Goal: Navigation & Orientation: Understand site structure

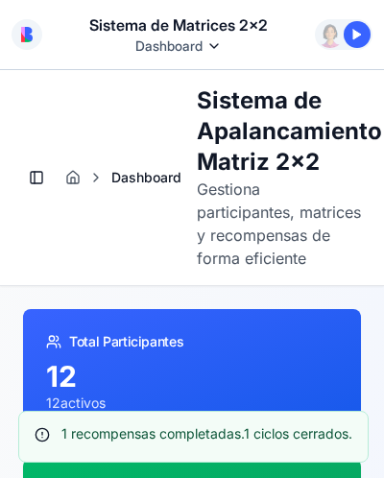
click at [236, 232] on p "Gestiona participantes, matrices y recompensas de forma eficiente" at bounding box center [279, 224] width 164 height 92
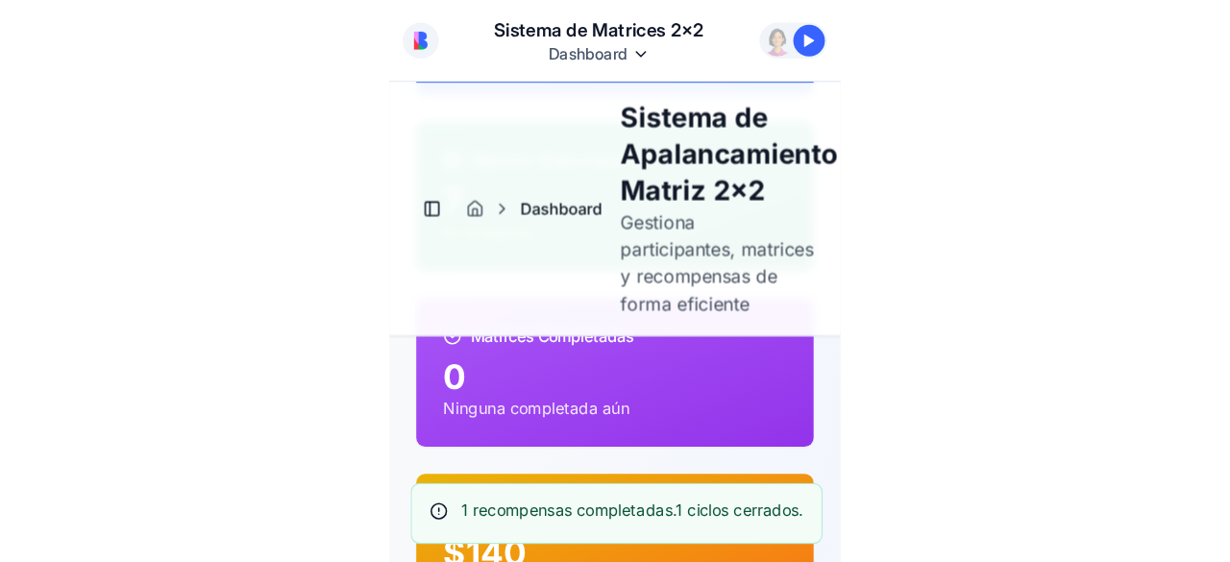
scroll to position [384, 0]
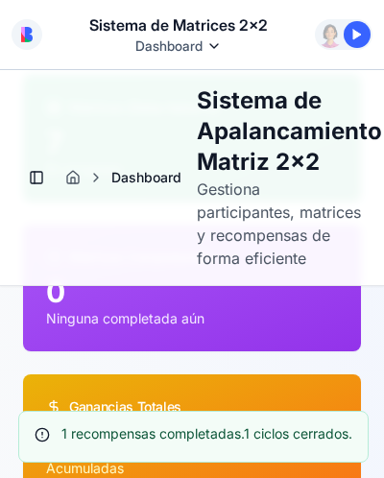
click at [183, 329] on p "Ninguna completada aún" at bounding box center [192, 318] width 292 height 19
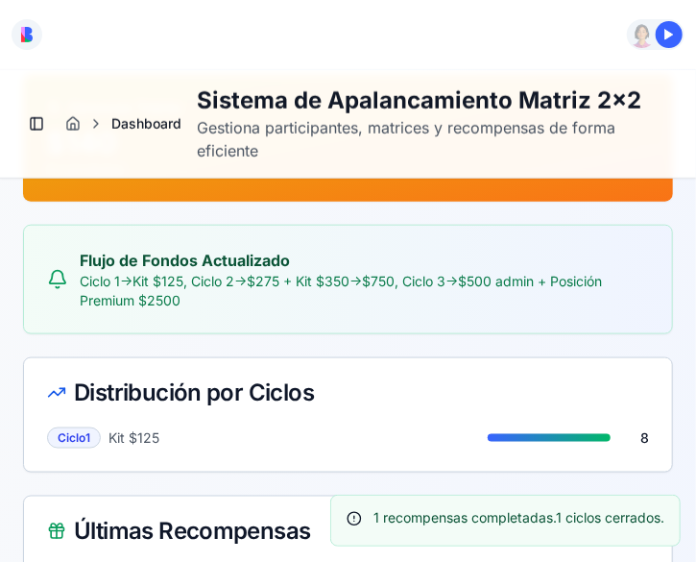
scroll to position [492, 0]
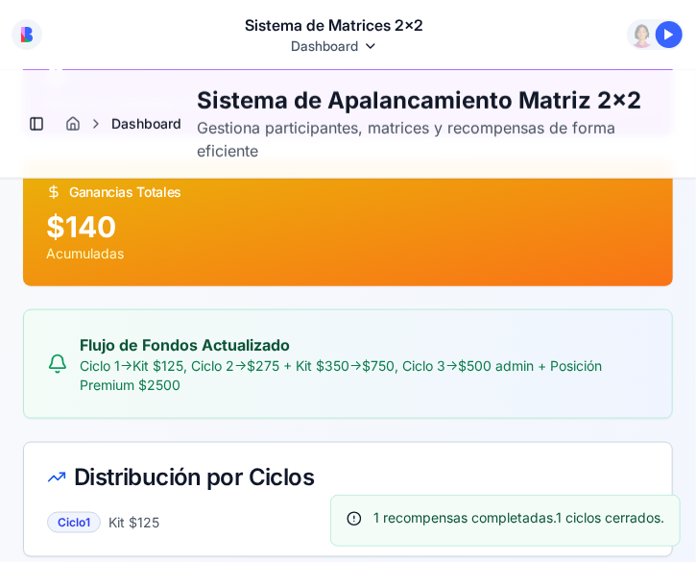
click at [368, 45] on html "Sistema de Matrices 2x2 Dashboard Command Palette Search for a command to run..." at bounding box center [348, 281] width 696 height 562
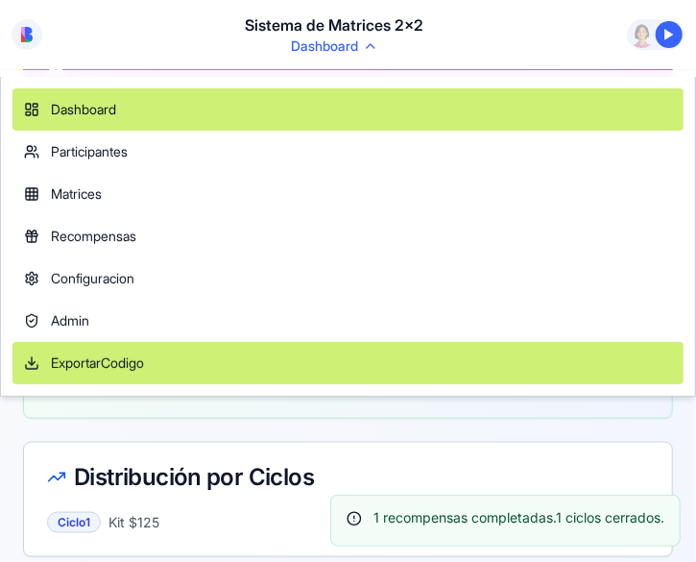
click at [158, 353] on link "ExportarCodigo" at bounding box center [347, 363] width 671 height 42
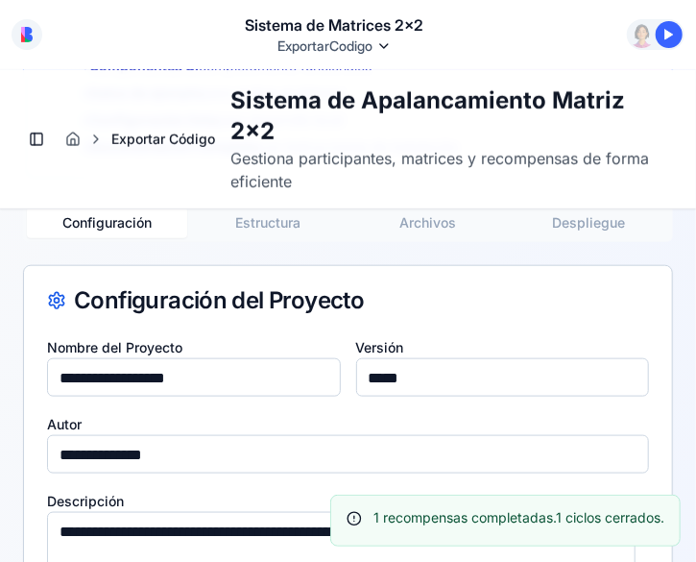
scroll to position [383, 0]
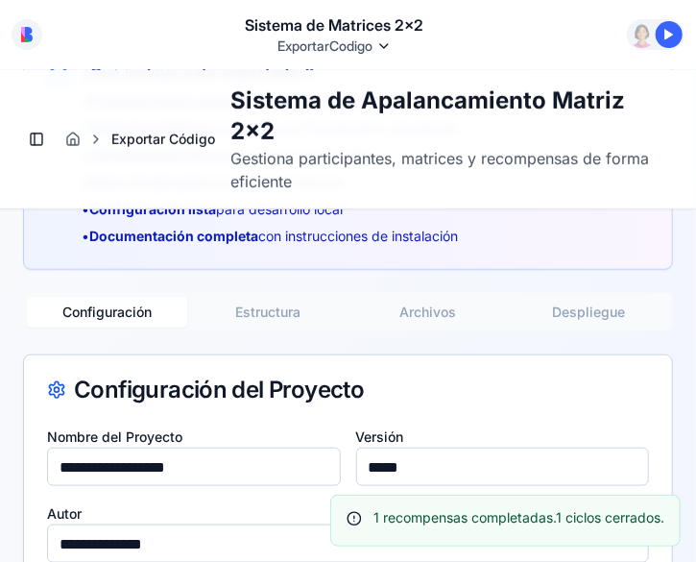
click at [411, 301] on button "Archivos" at bounding box center [429, 311] width 160 height 31
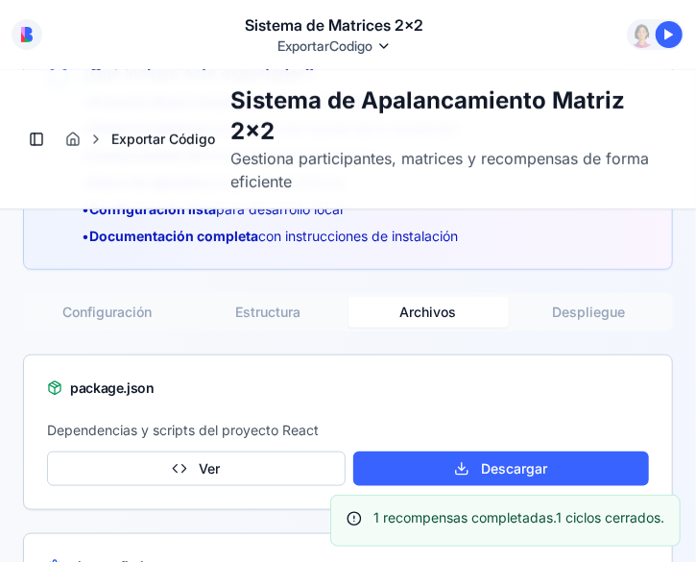
click at [411, 301] on button "Archivos" at bounding box center [429, 311] width 160 height 31
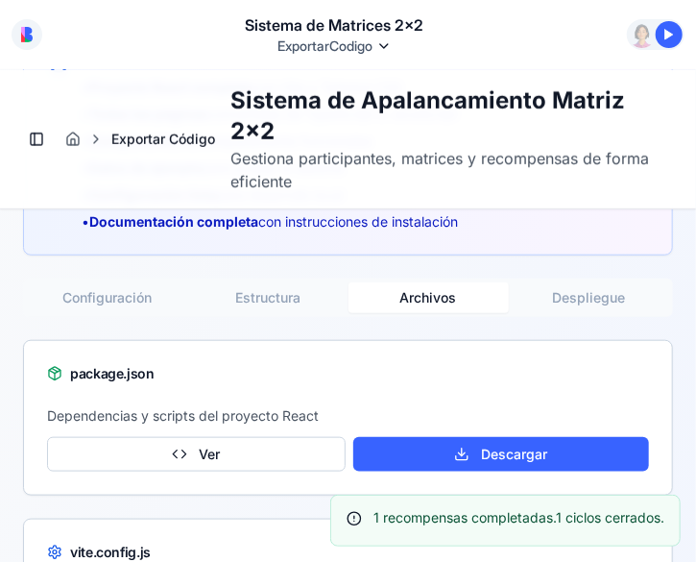
scroll to position [416, 0]
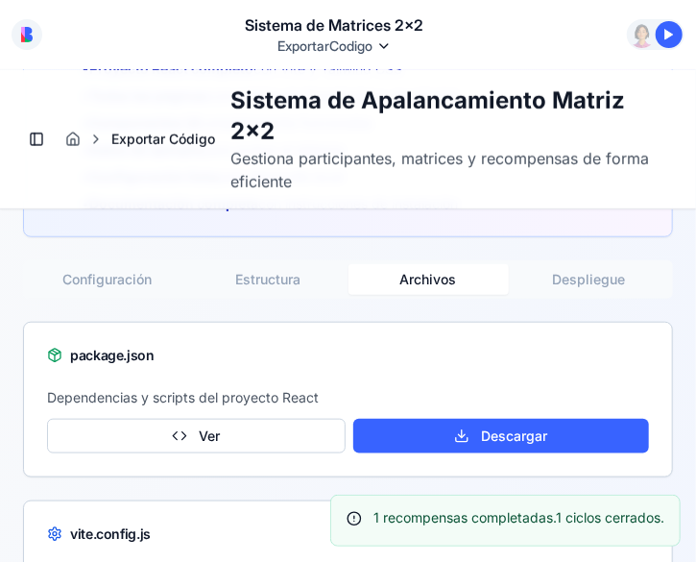
click at [569, 281] on button "Despliegue" at bounding box center [589, 278] width 160 height 31
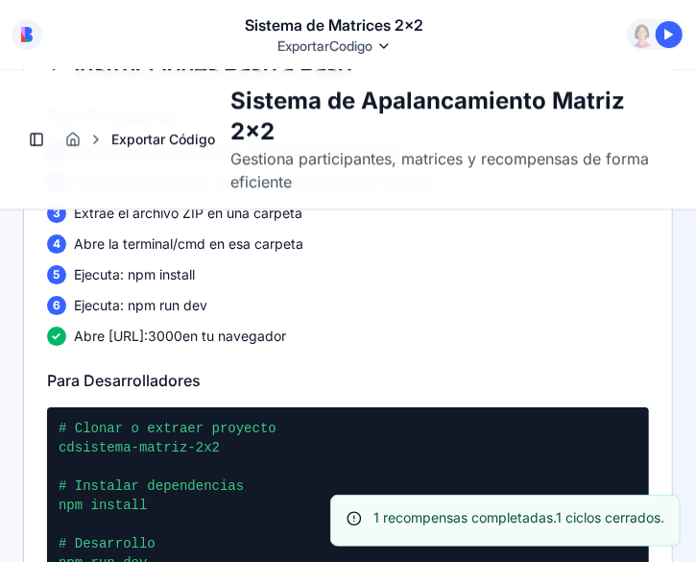
scroll to position [1847, 0]
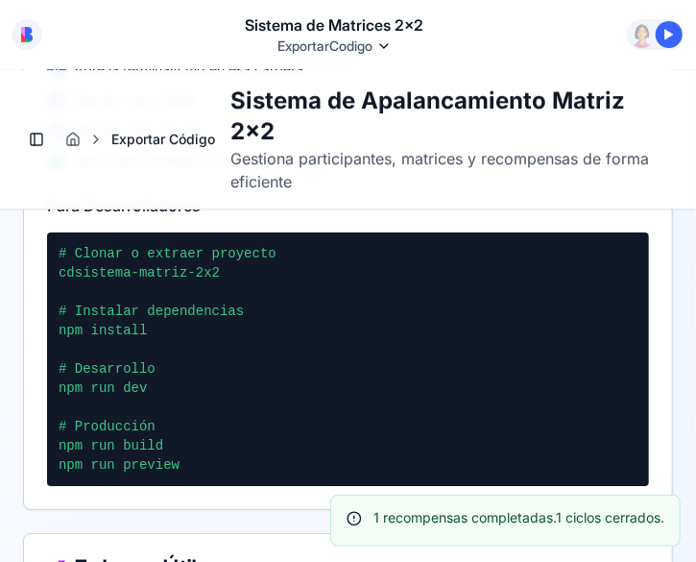
click at [432, 281] on div at bounding box center [348, 290] width 579 height 19
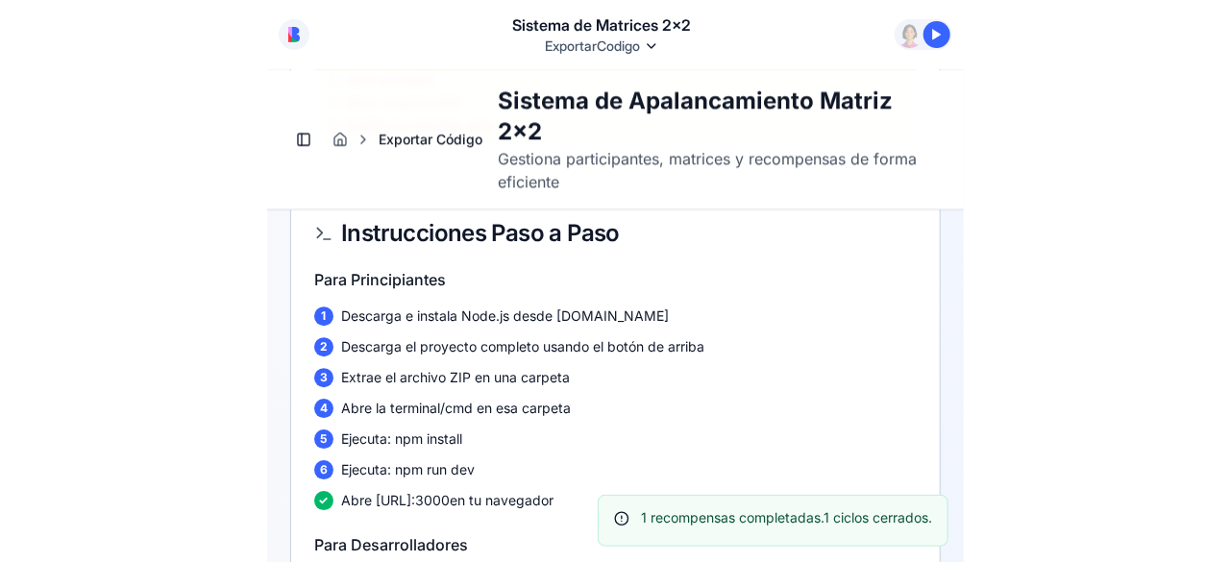
scroll to position [1503, 0]
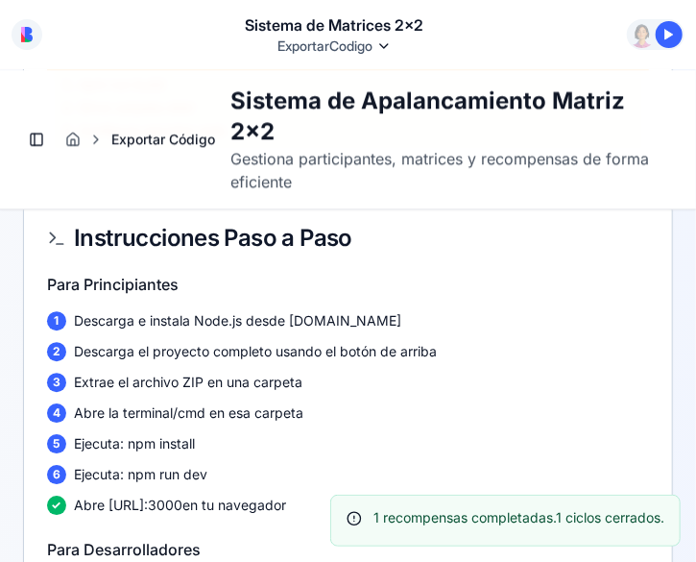
click at [119, 376] on p "Extrae el archivo ZIP en una carpeta" at bounding box center [188, 381] width 229 height 19
click at [383, 46] on html "Sistema de Matrices 2x2 ExportarCodigo Command Palette Search for a command to …" at bounding box center [348, 281] width 696 height 562
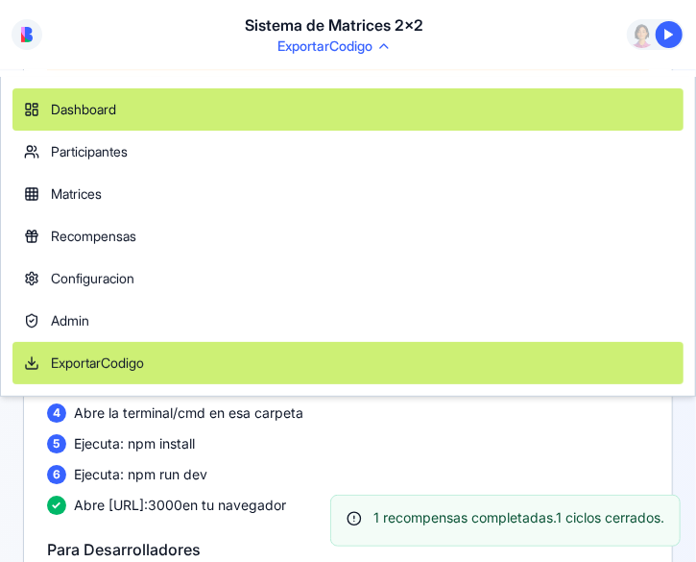
click at [268, 101] on link "Dashboard" at bounding box center [347, 109] width 671 height 42
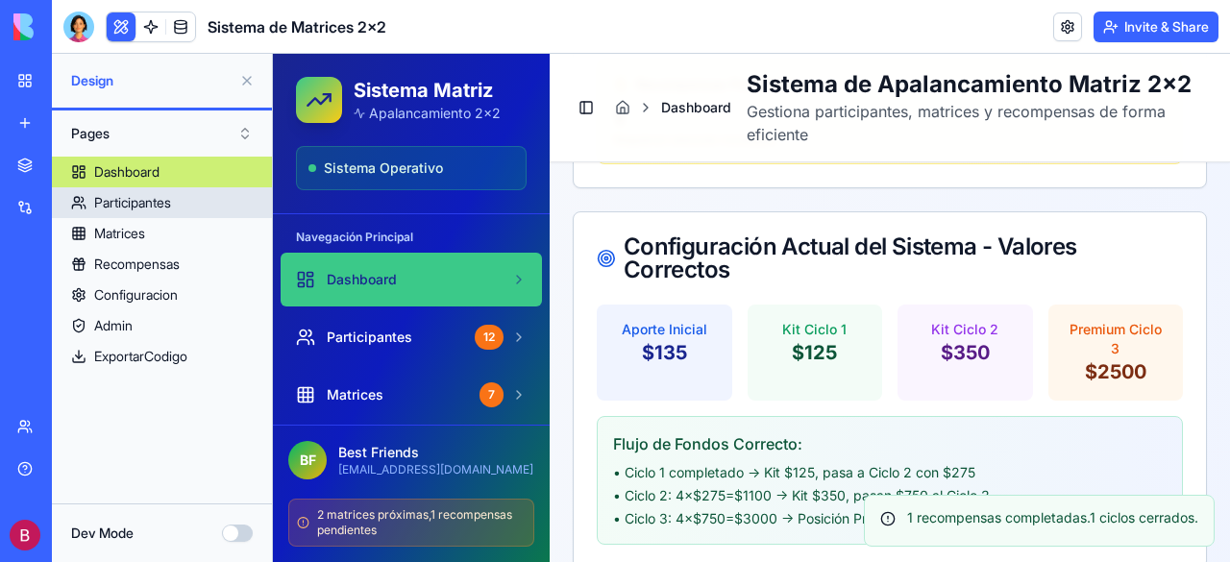
drag, startPoint x: 266, startPoint y: 80, endPoint x: 170, endPoint y: 202, distance: 155.3
click at [170, 202] on div "Participantes" at bounding box center [132, 202] width 77 height 19
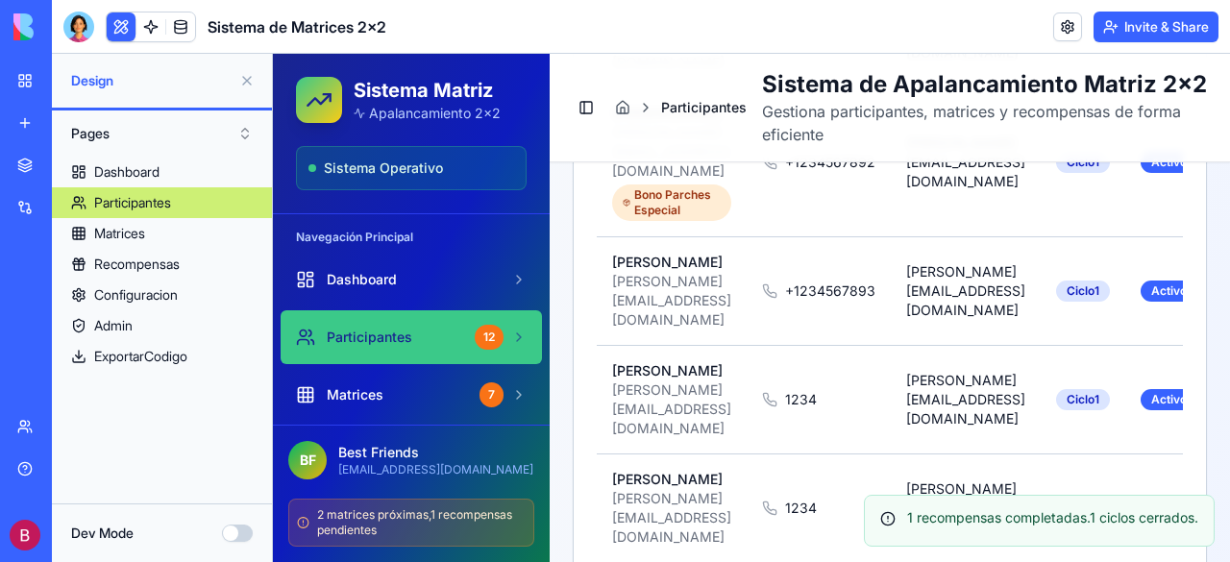
scroll to position [1489, 0]
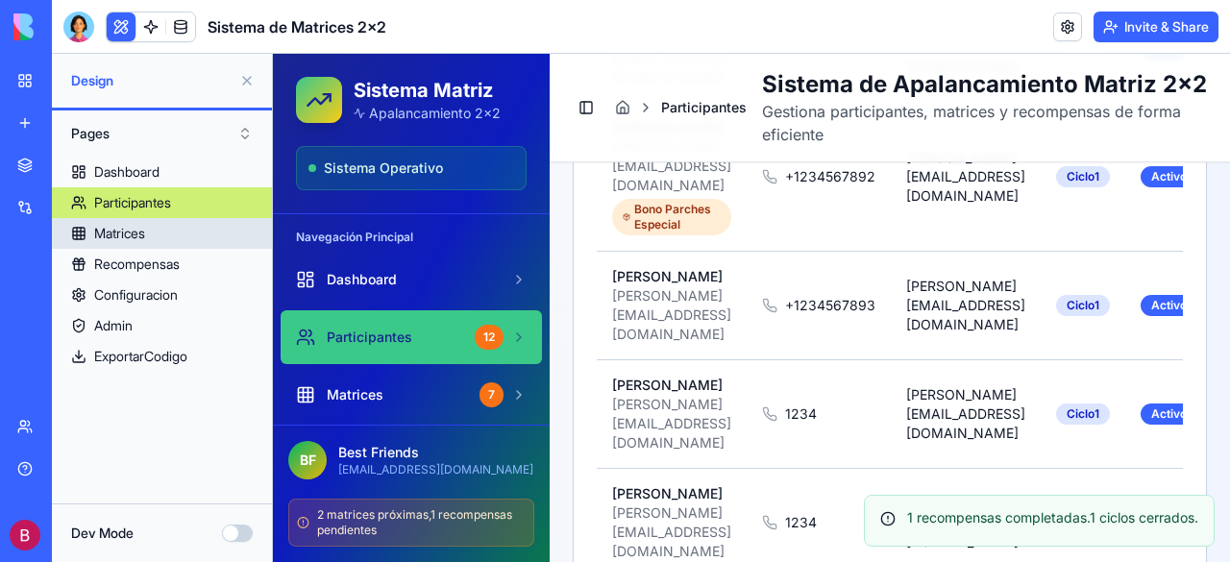
click at [133, 230] on div "Matrices" at bounding box center [119, 233] width 51 height 19
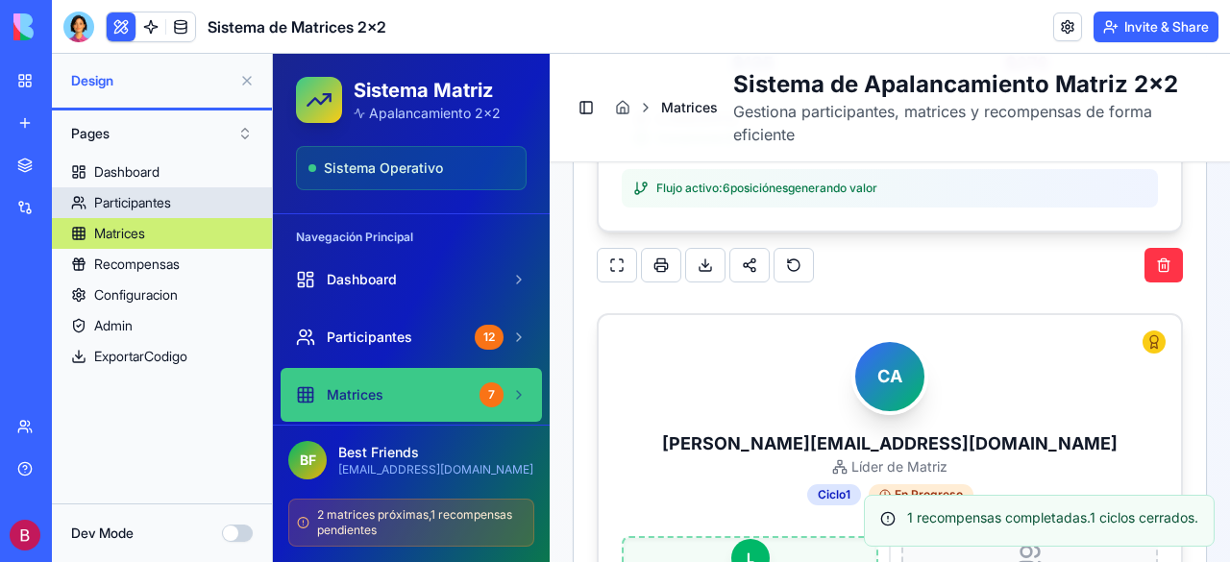
click at [117, 199] on div "Participantes" at bounding box center [132, 202] width 77 height 19
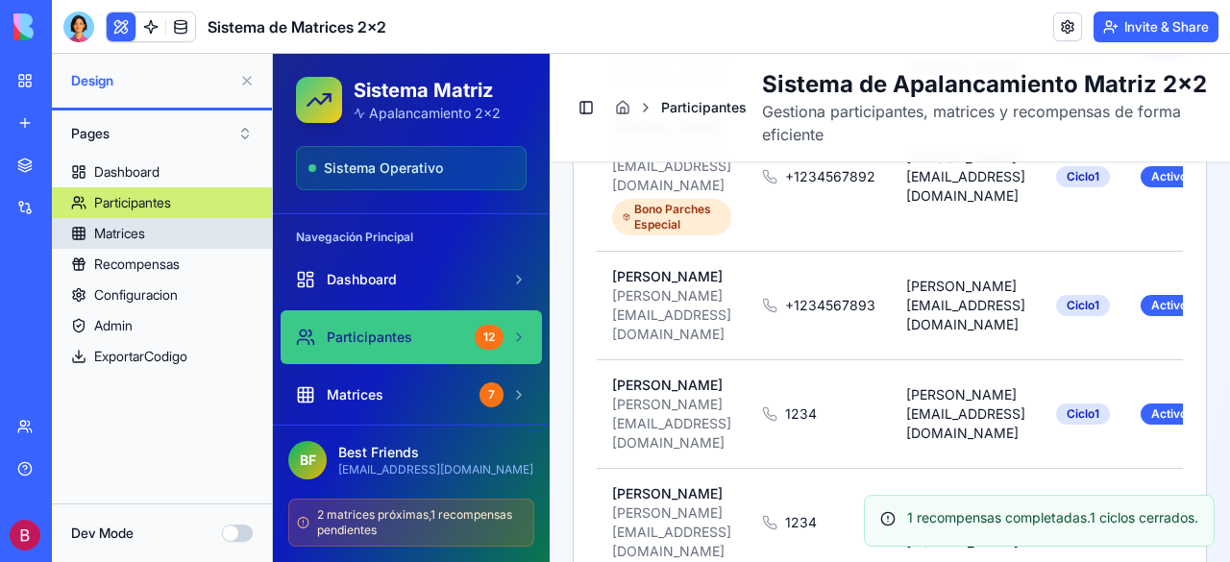
click at [115, 224] on div "Matrices" at bounding box center [119, 233] width 51 height 19
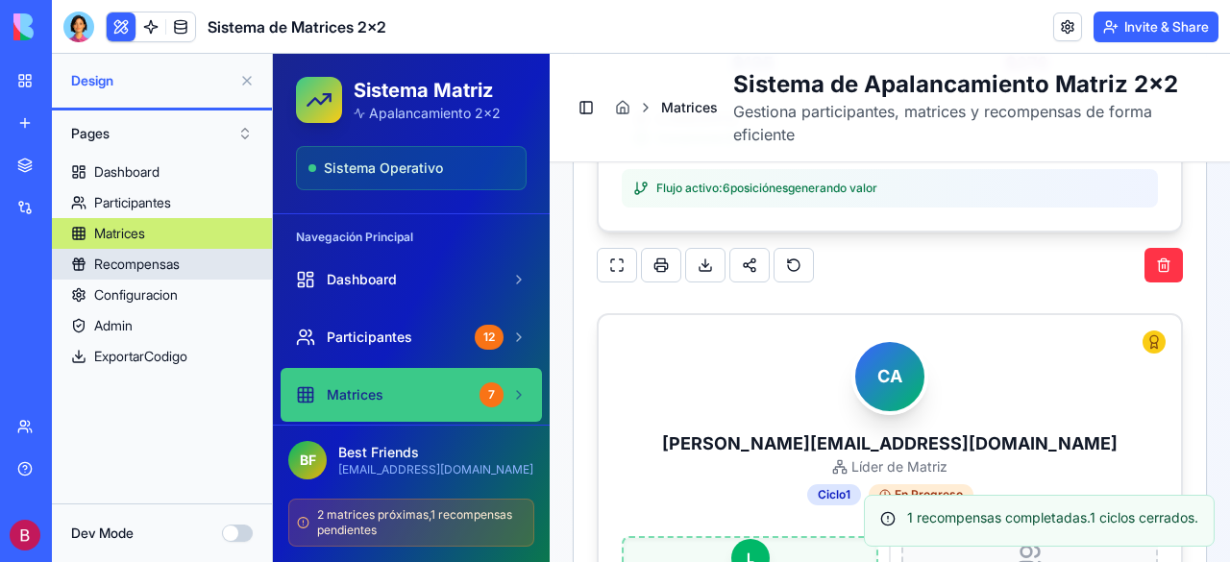
click at [180, 259] on div "Recompensas" at bounding box center [136, 264] width 85 height 19
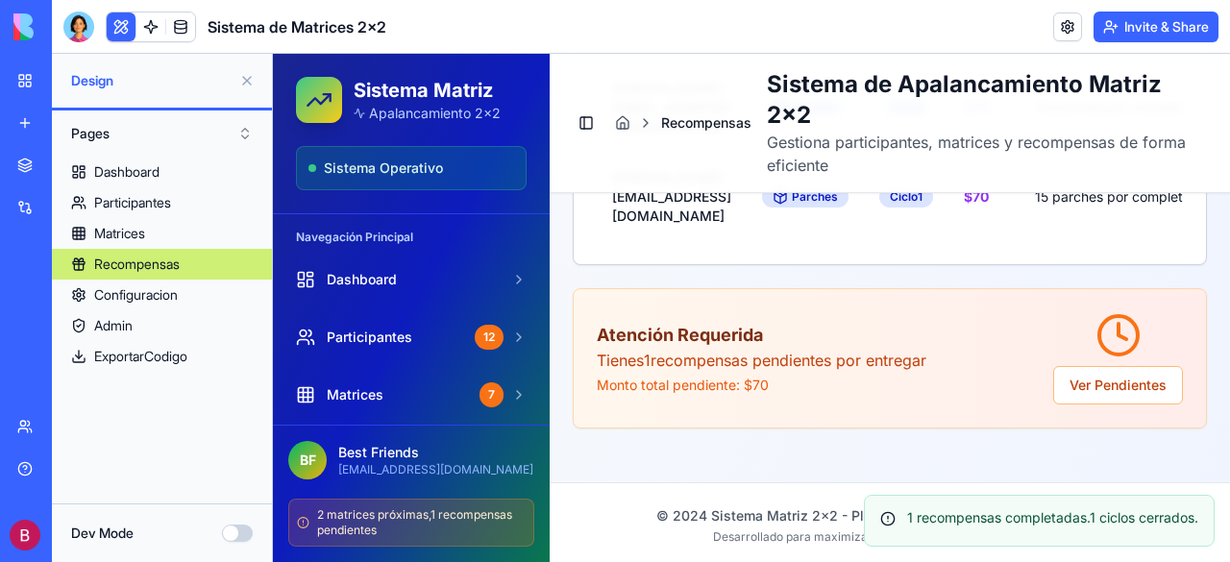
drag, startPoint x: 636, startPoint y: 162, endPoint x: 587, endPoint y: 412, distance: 254.5
click at [148, 295] on div "Configuracion" at bounding box center [136, 294] width 84 height 19
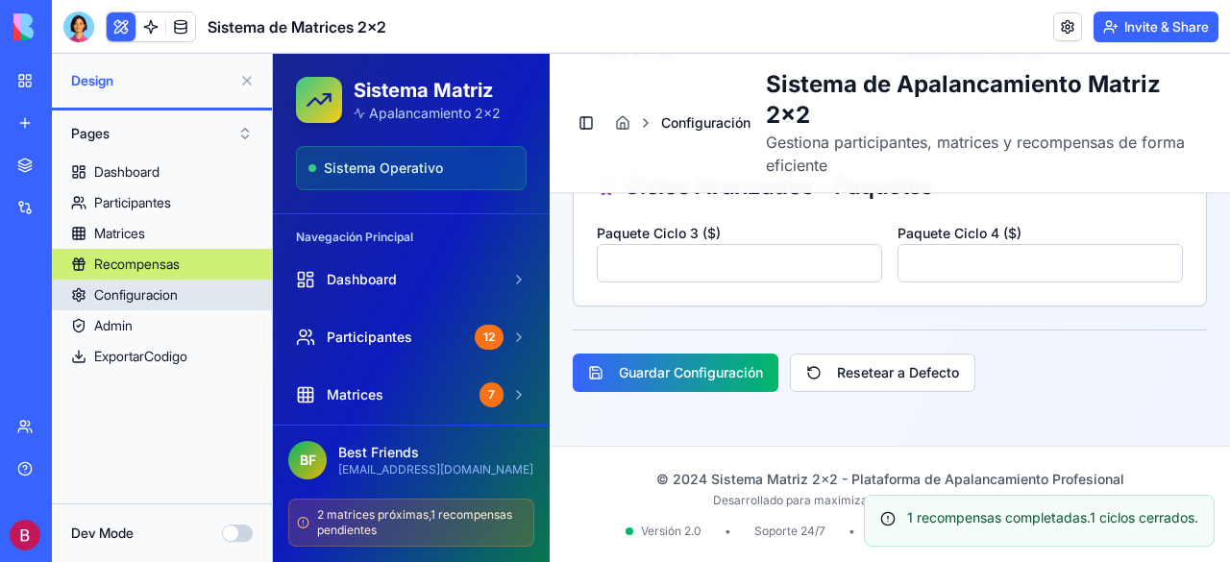
scroll to position [871, 0]
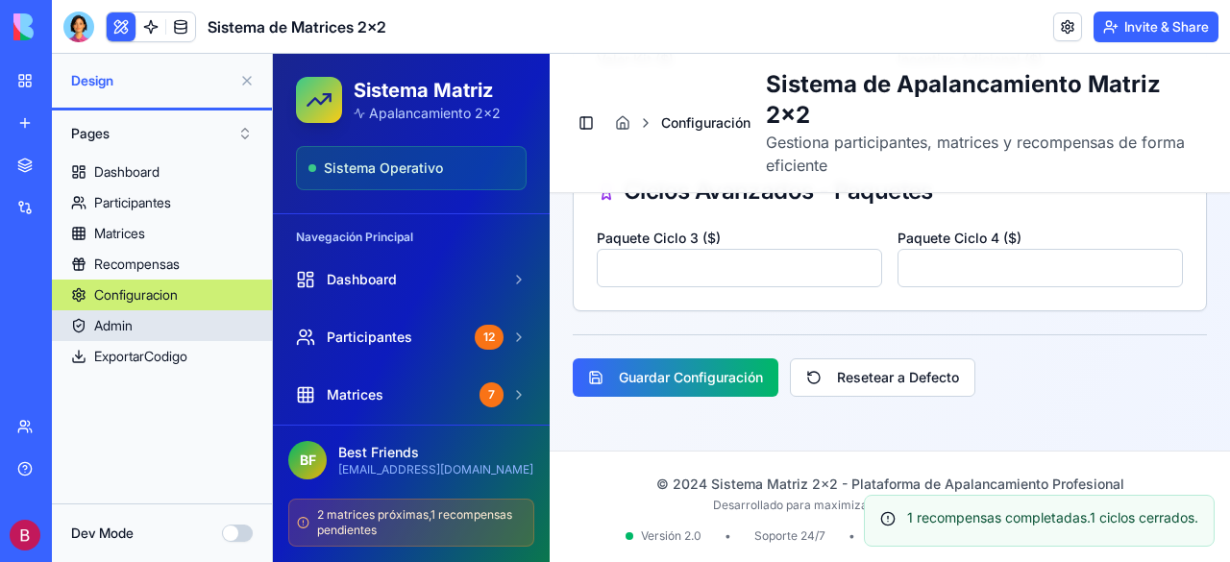
click at [136, 325] on link "Admin" at bounding box center [162, 325] width 220 height 31
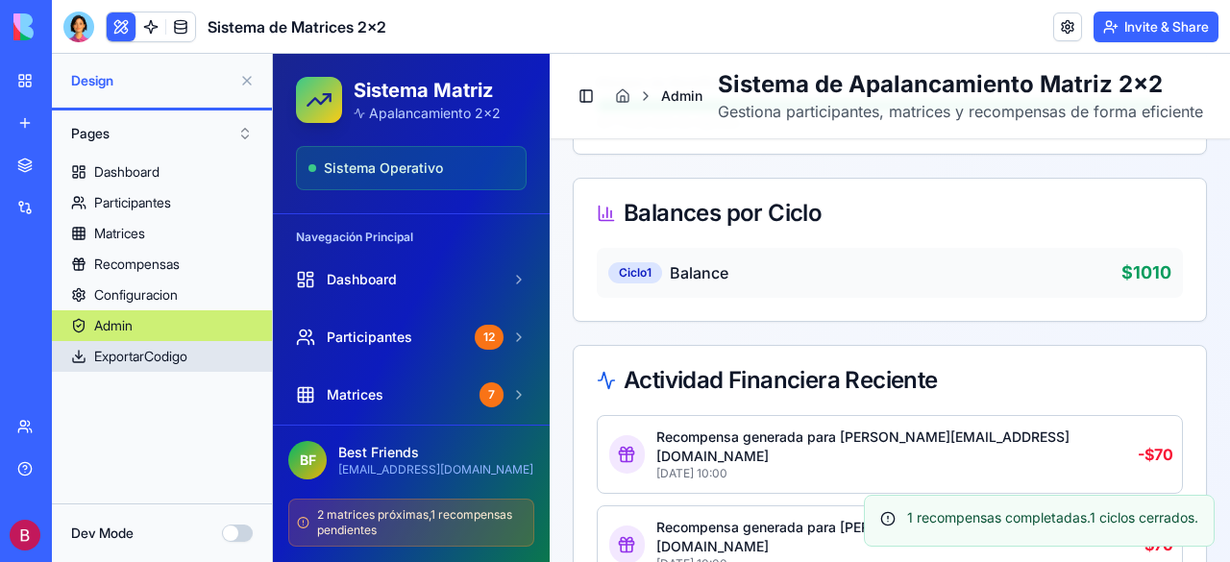
click at [152, 349] on div "ExportarCodigo" at bounding box center [140, 356] width 93 height 19
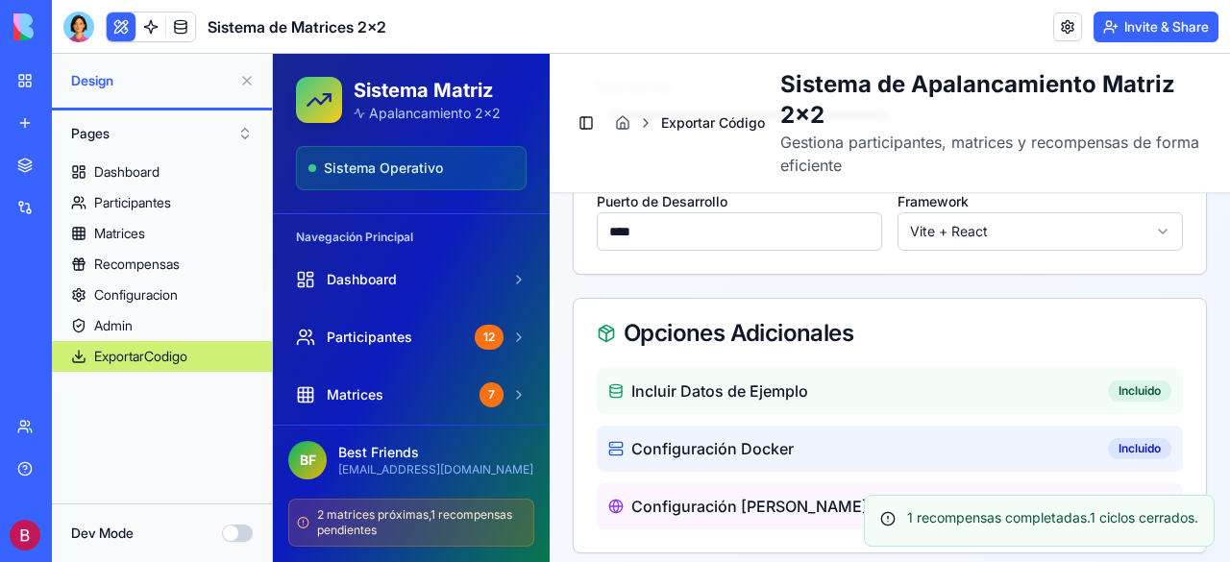
click at [533, 336] on div "Navegación Principal Dashboard Participantes 12 Matrices 7 Recompensas 1 Export…" at bounding box center [411, 437] width 277 height 446
click at [121, 171] on div "Dashboard" at bounding box center [126, 171] width 65 height 19
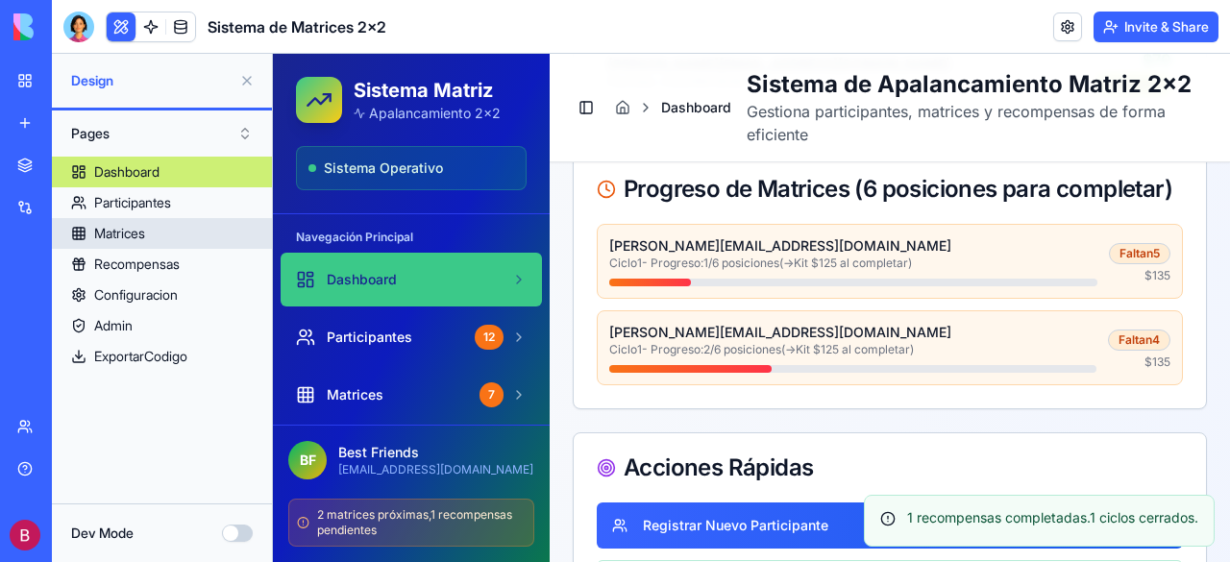
click at [121, 224] on div "Matrices" at bounding box center [119, 233] width 51 height 19
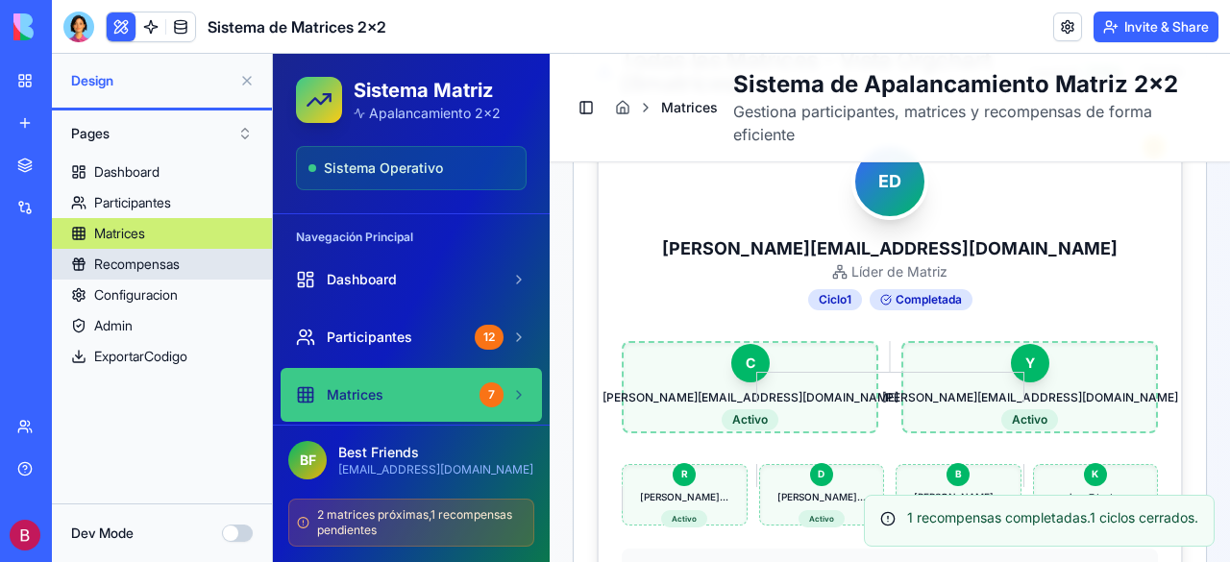
click at [163, 260] on div "Recompensas" at bounding box center [136, 264] width 85 height 19
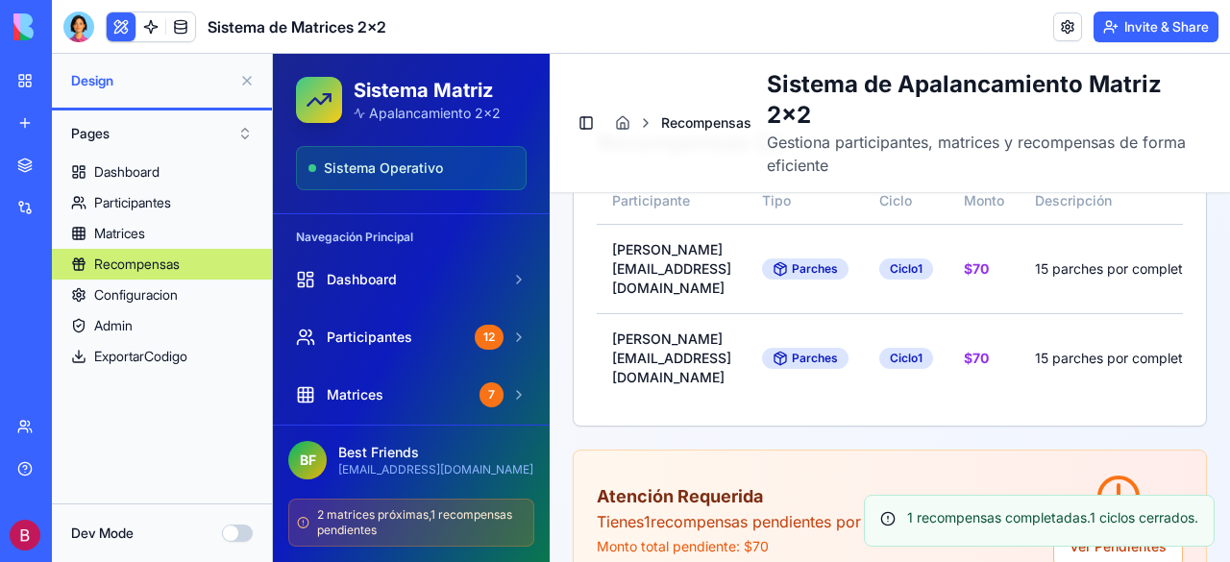
drag, startPoint x: 570, startPoint y: 235, endPoint x: 563, endPoint y: 203, distance: 33.3
click at [134, 291] on div "Configuracion" at bounding box center [136, 294] width 84 height 19
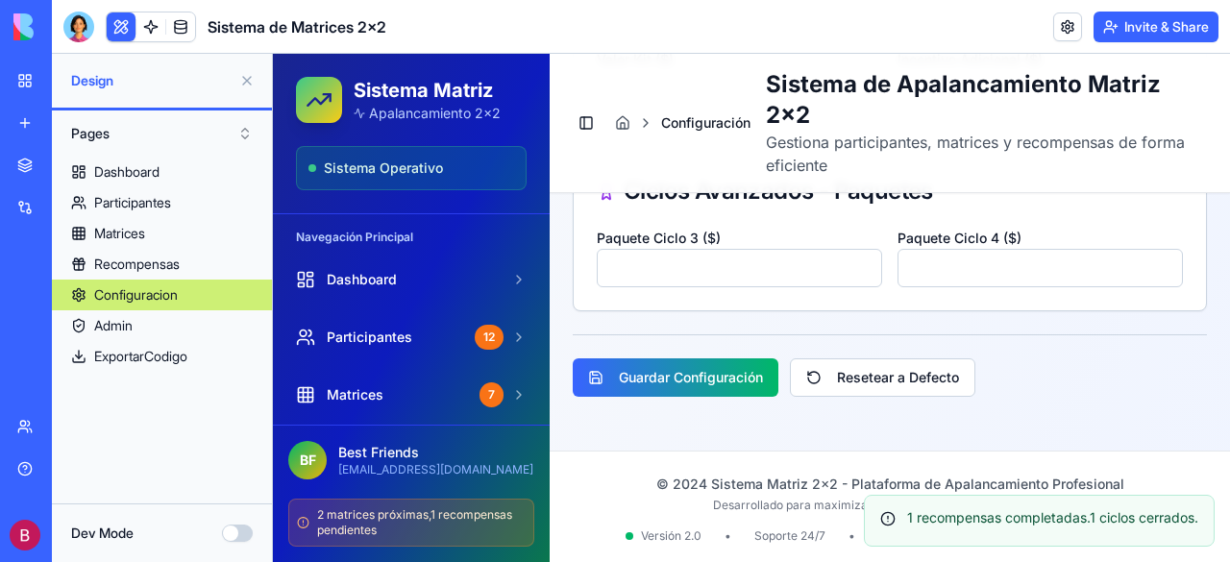
click at [143, 289] on div "Configuracion" at bounding box center [136, 294] width 84 height 19
click at [131, 325] on div "Admin" at bounding box center [113, 325] width 38 height 19
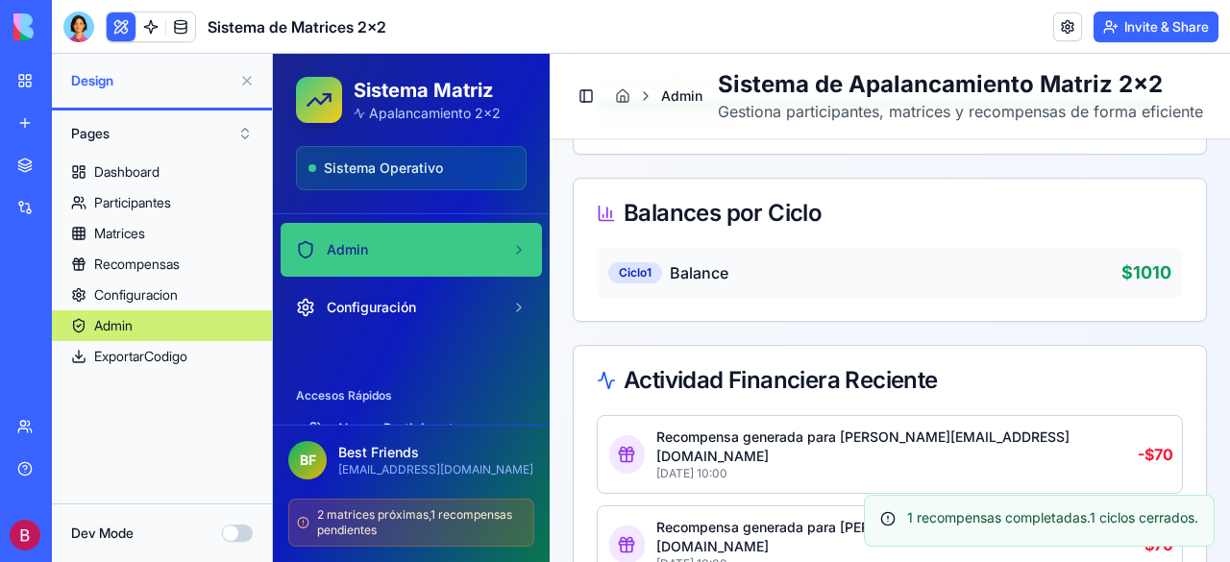
scroll to position [288, 0]
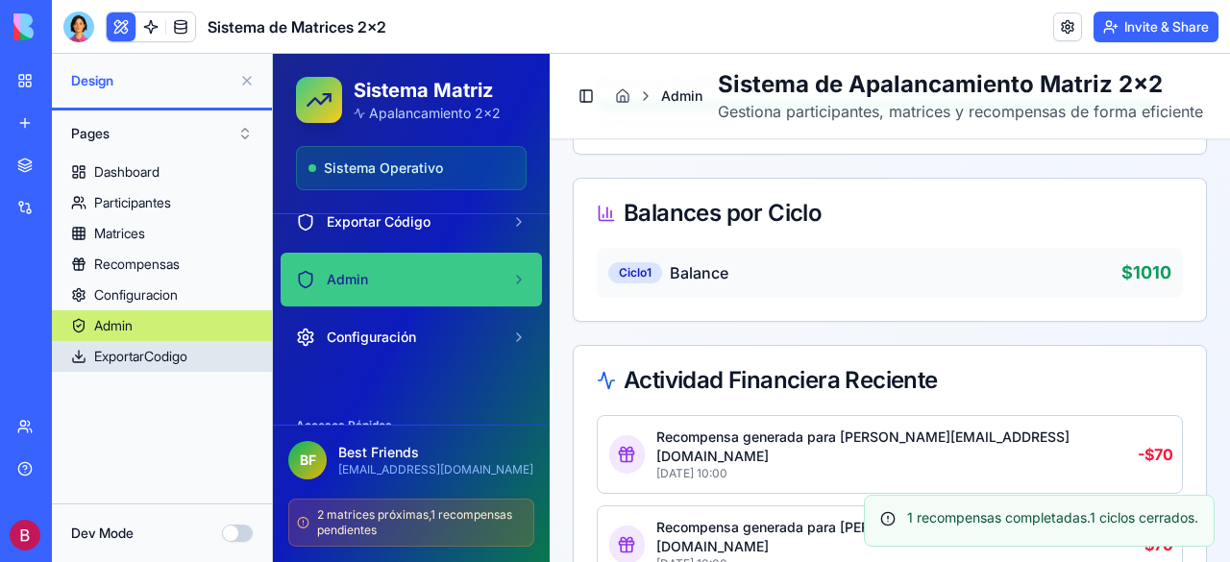
click at [123, 351] on div "ExportarCodigo" at bounding box center [140, 356] width 93 height 19
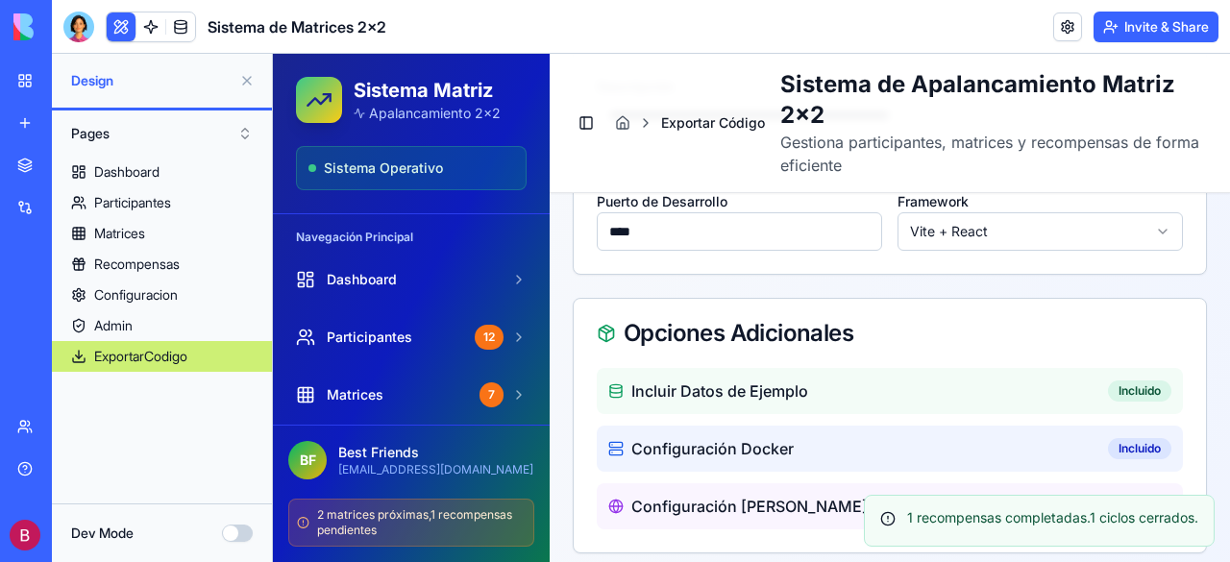
click at [384, 168] on span "Sistema Operativo" at bounding box center [383, 168] width 119 height 19
drag, startPoint x: 464, startPoint y: 118, endPoint x: 419, endPoint y: 127, distance: 46.0
click at [419, 127] on div "Sistema Matriz Apalancamiento 2x2 Sistema Operativo" at bounding box center [411, 134] width 277 height 160
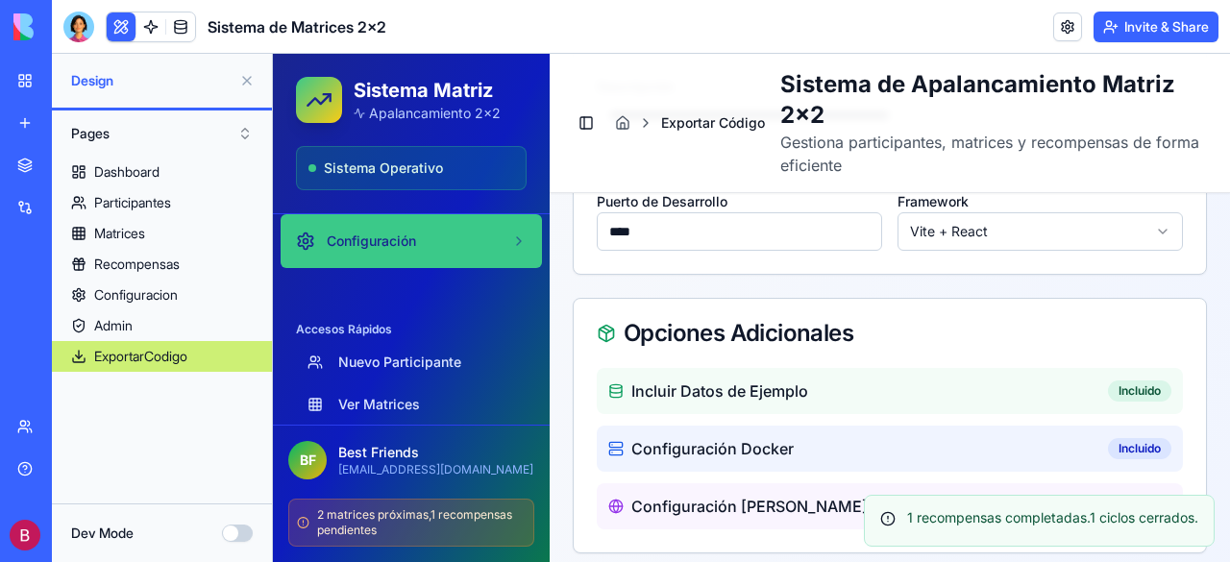
scroll to position [386, 0]
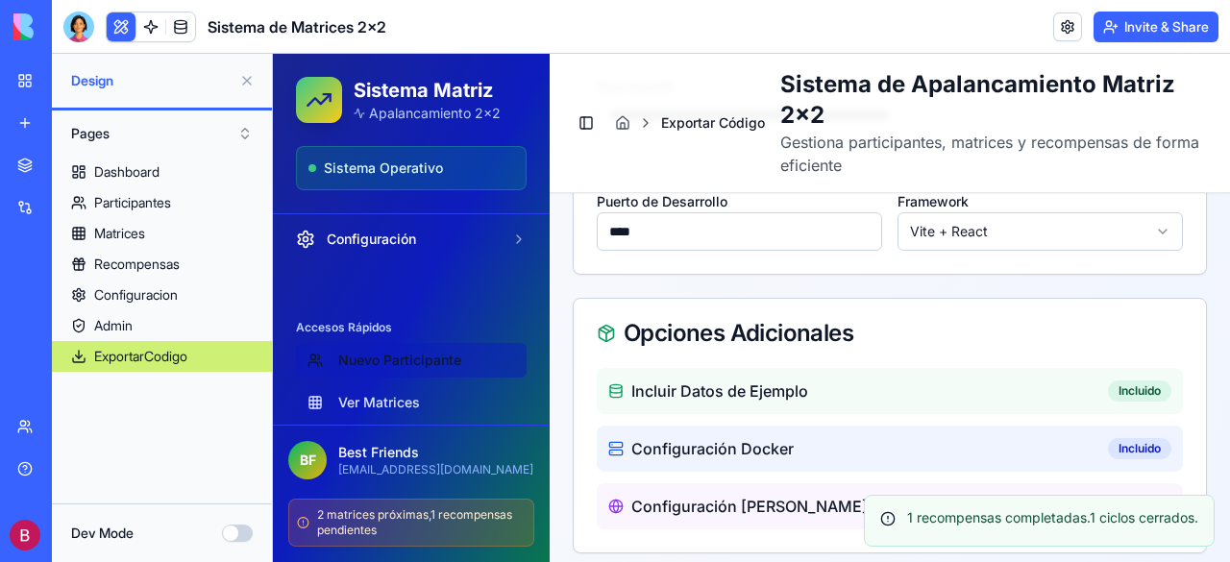
click at [388, 358] on link "Nuevo Participante" at bounding box center [411, 360] width 231 height 35
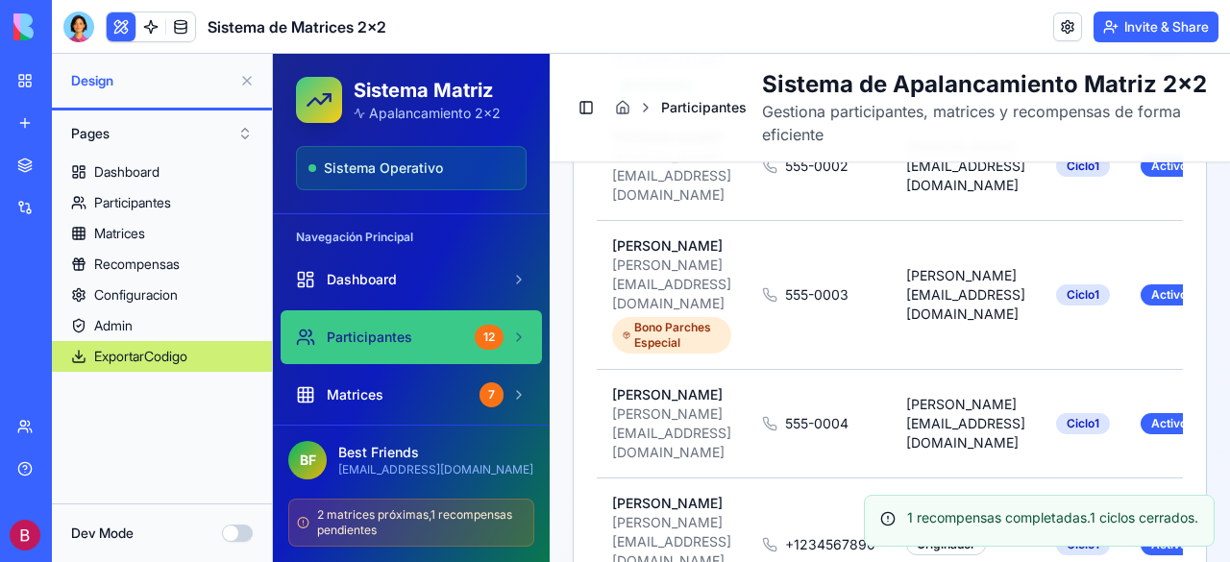
click at [388, 358] on link "Participantes 12" at bounding box center [411, 337] width 261 height 54
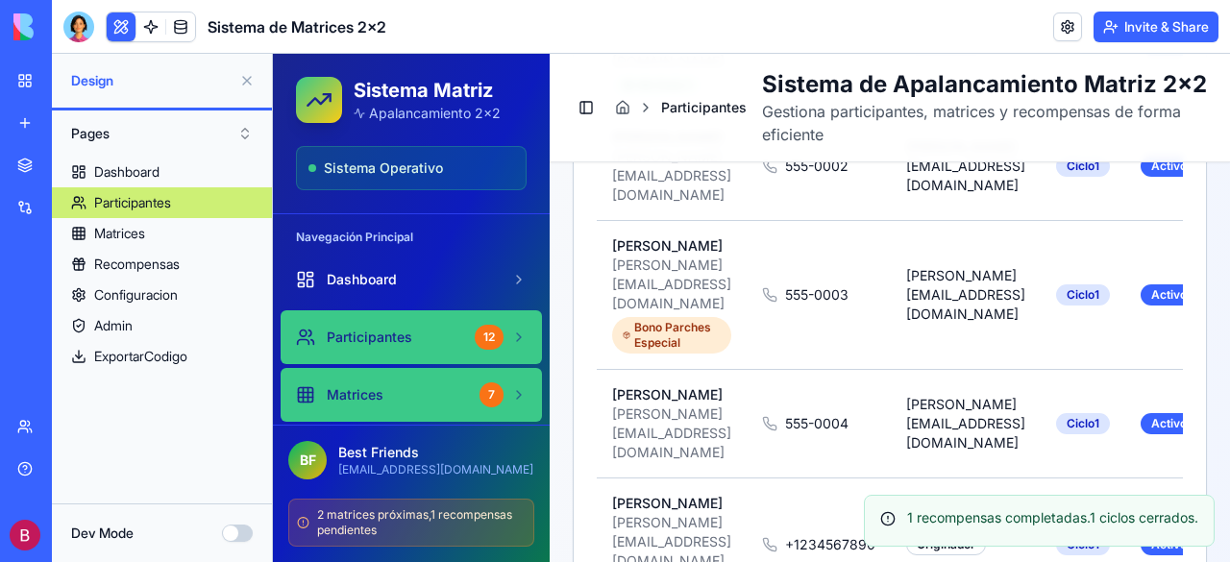
click at [361, 395] on span "Matrices" at bounding box center [355, 394] width 57 height 19
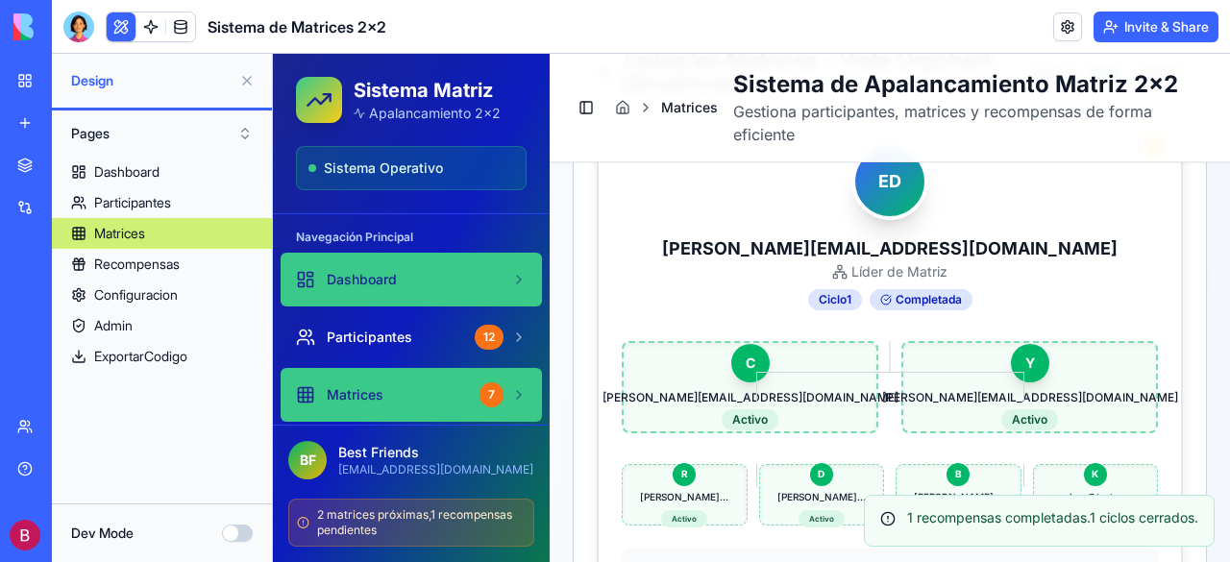
click at [348, 274] on span "Dashboard" at bounding box center [362, 279] width 70 height 19
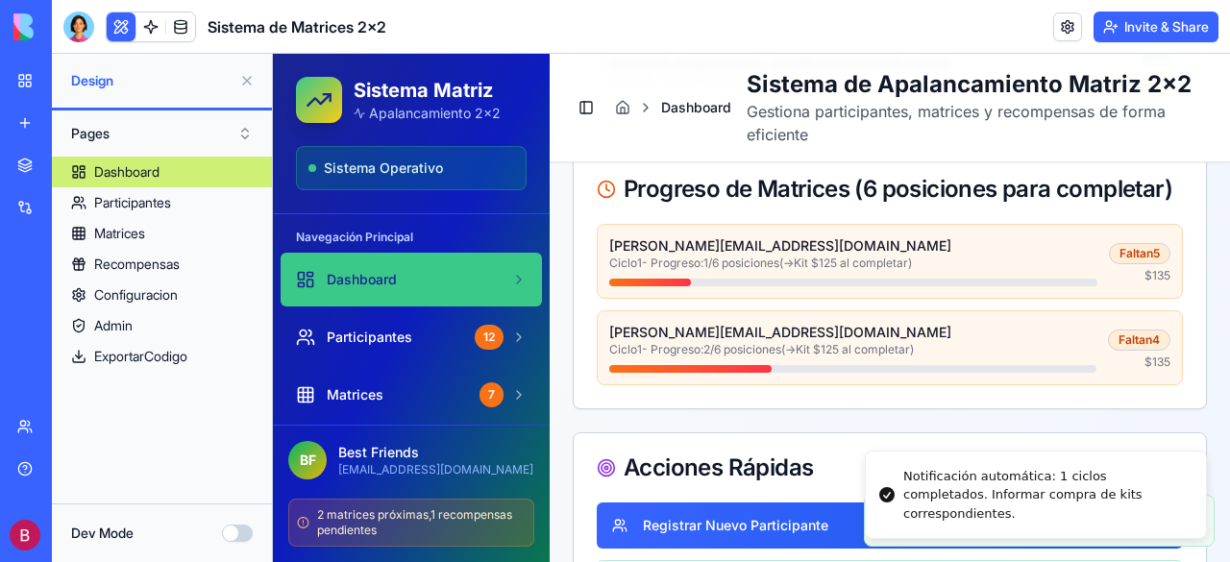
click at [131, 166] on div "Dashboard" at bounding box center [126, 171] width 65 height 19
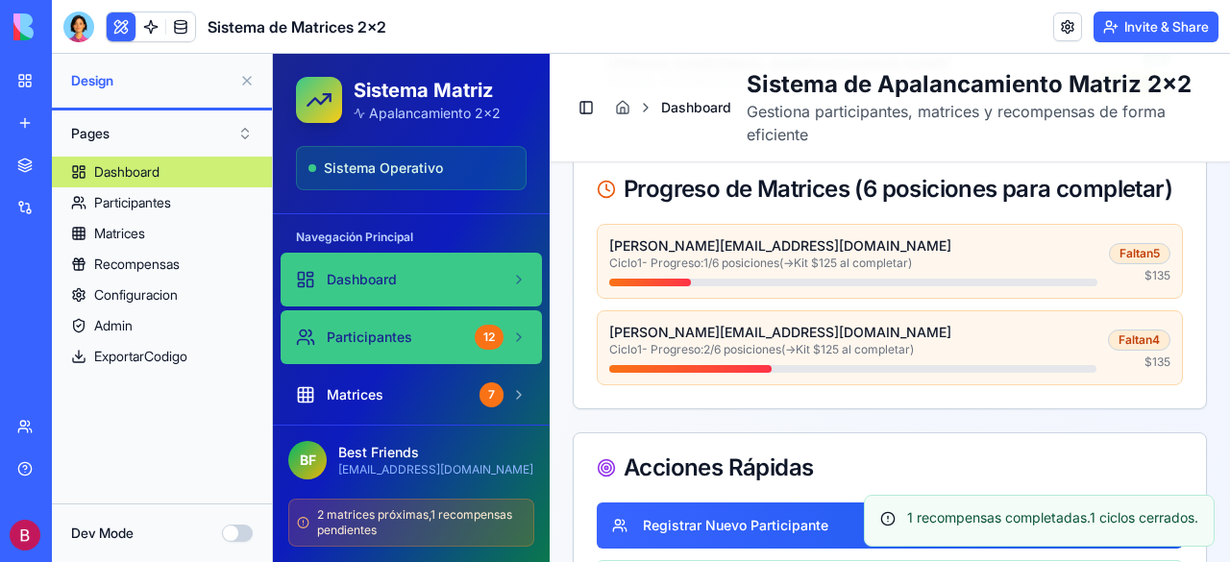
drag, startPoint x: 386, startPoint y: 264, endPoint x: 282, endPoint y: 319, distance: 117.3
click at [282, 319] on link "Participantes 12" at bounding box center [411, 337] width 261 height 54
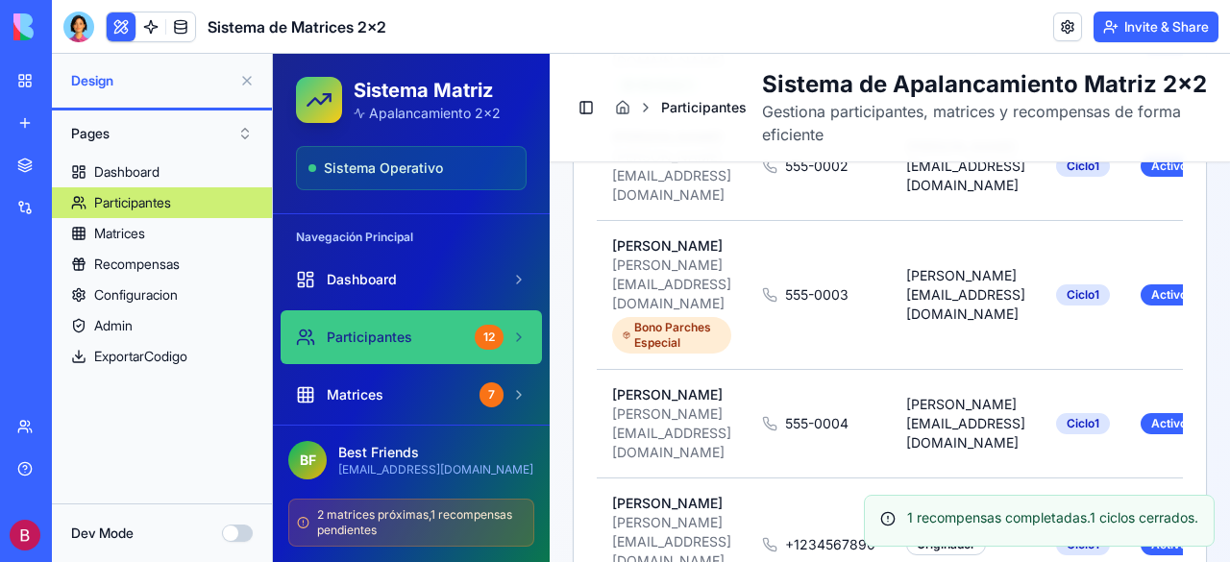
drag, startPoint x: 340, startPoint y: 270, endPoint x: 449, endPoint y: 216, distance: 121.2
click at [449, 216] on div "Navegación Principal Dashboard Participantes 12 Matrices 7 Recompensas 1 Export…" at bounding box center [411, 437] width 277 height 446
click at [71, 32] on div at bounding box center [78, 27] width 31 height 31
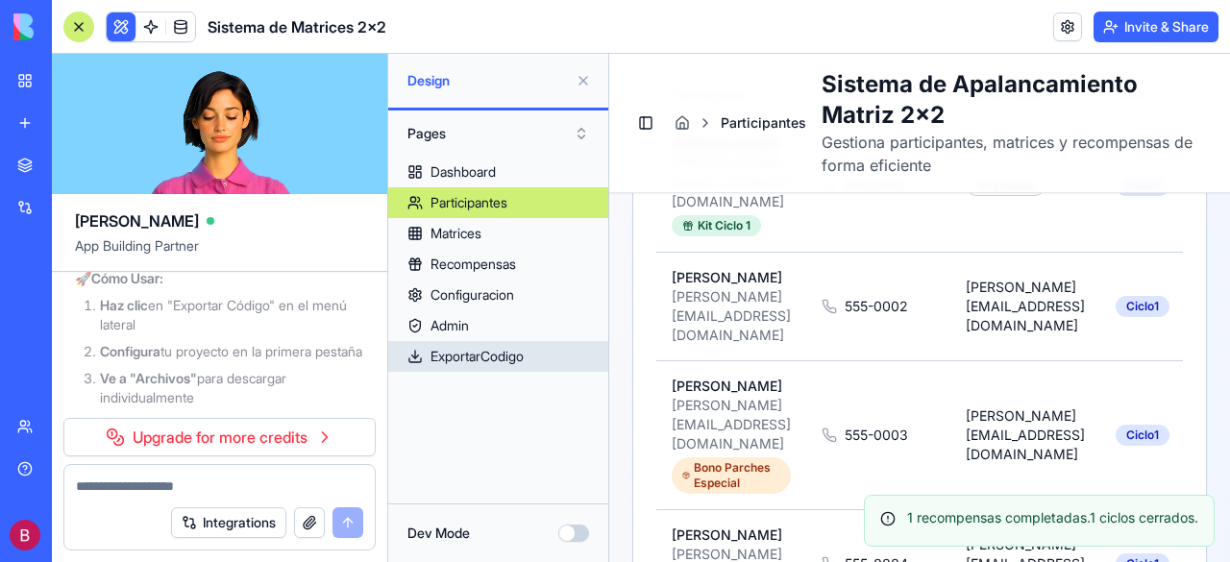
scroll to position [31998, 0]
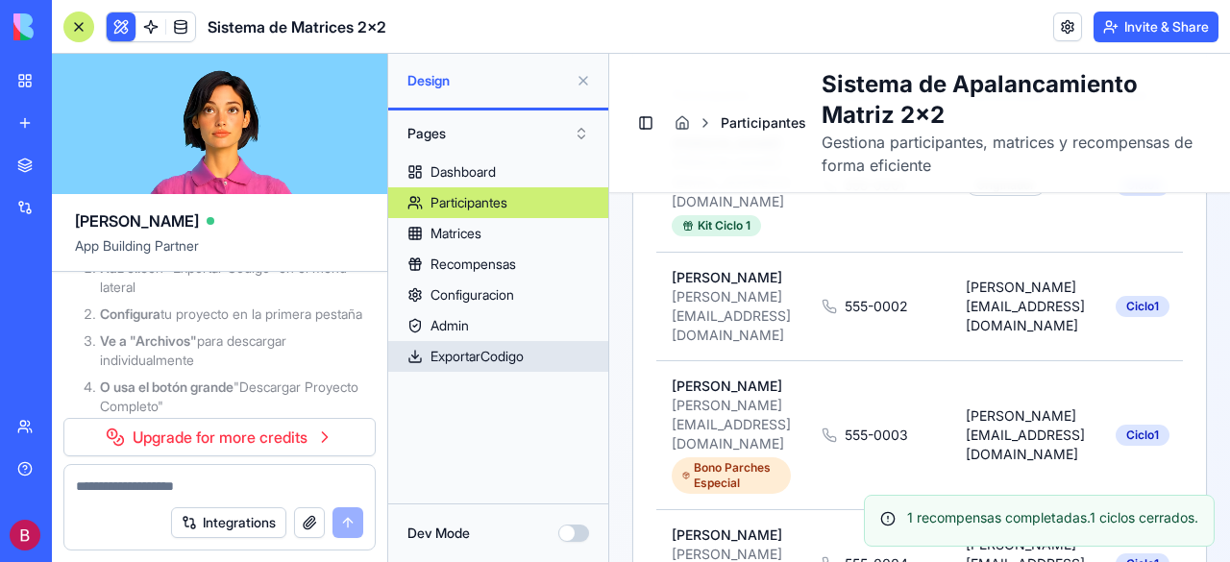
click at [497, 358] on div "ExportarCodigo" at bounding box center [476, 356] width 93 height 19
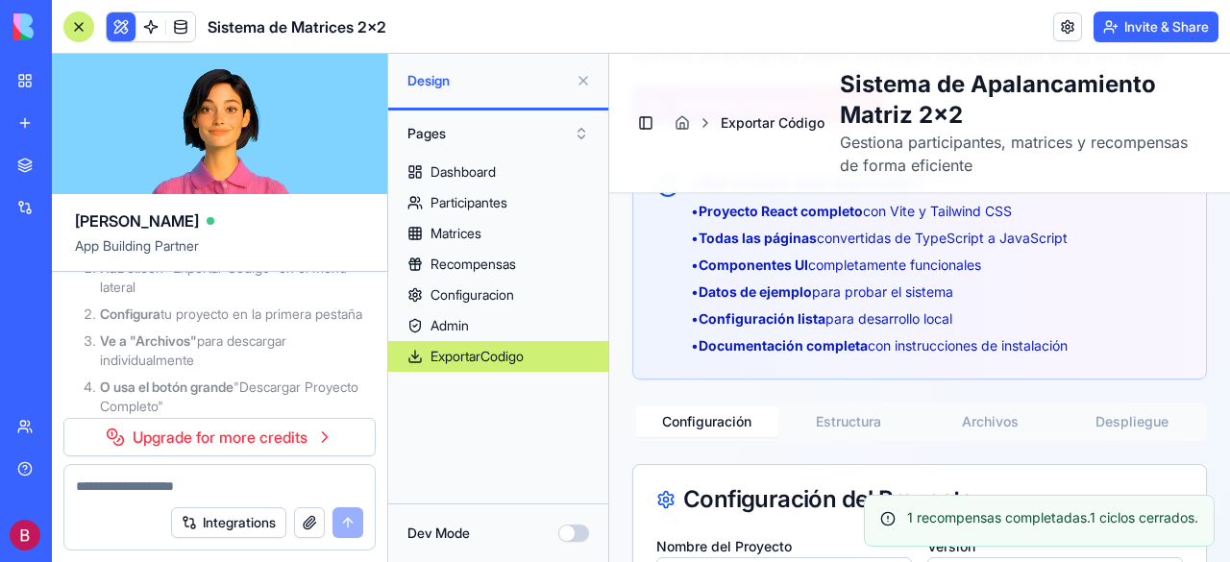
scroll to position [288, 0]
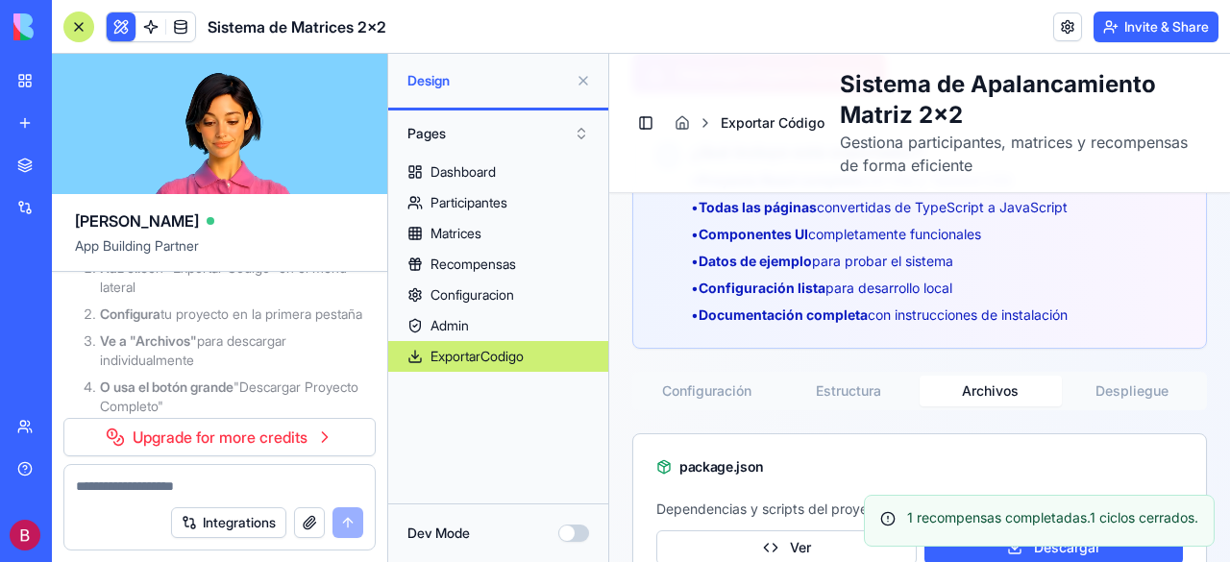
click at [990, 387] on button "Archivos" at bounding box center [990, 391] width 142 height 31
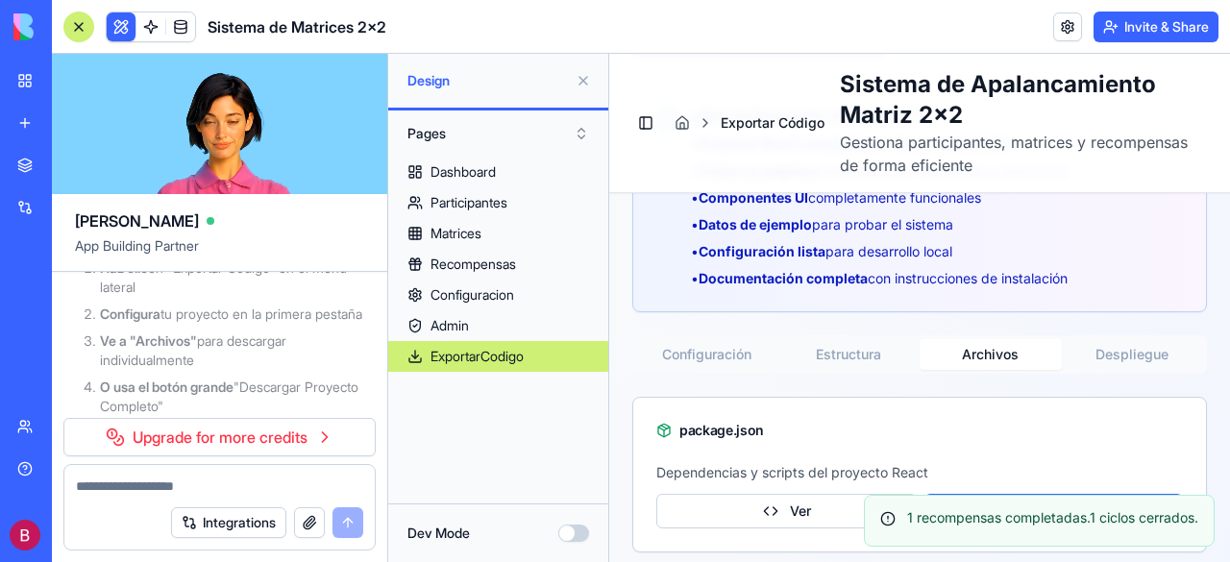
scroll to position [286, 0]
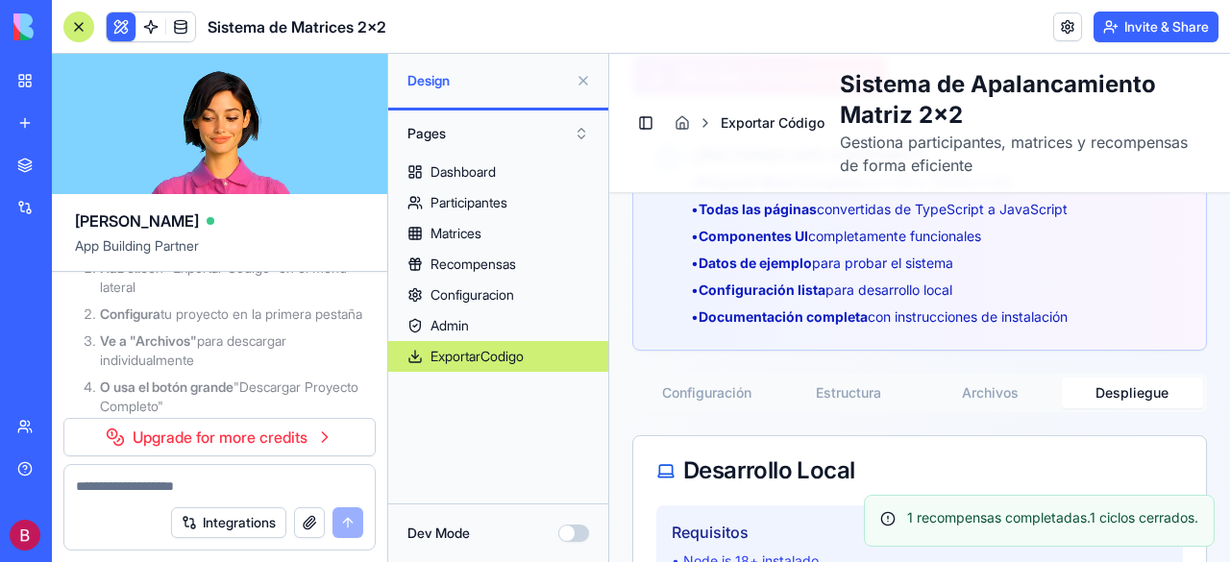
click at [1111, 395] on button "Despliegue" at bounding box center [1133, 393] width 142 height 31
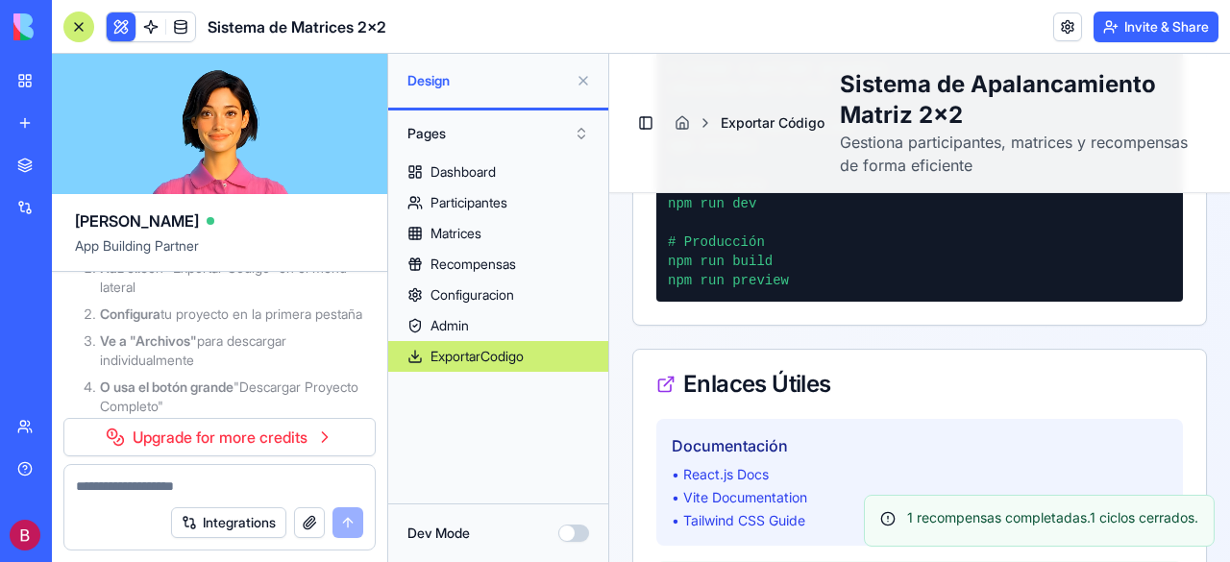
scroll to position [2111, 0]
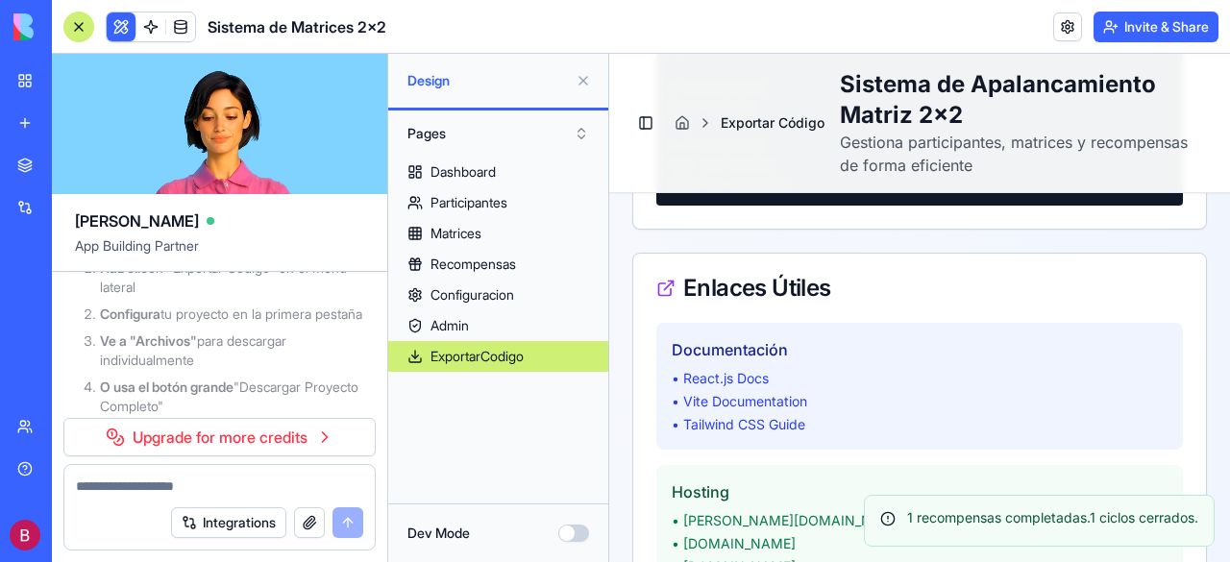
drag, startPoint x: 726, startPoint y: 379, endPoint x: 744, endPoint y: 381, distance: 18.4
click at [726, 379] on li "• React.js Docs" at bounding box center [919, 378] width 496 height 19
drag, startPoint x: 744, startPoint y: 381, endPoint x: 792, endPoint y: 381, distance: 47.1
click at [792, 381] on li "• React.js Docs" at bounding box center [919, 378] width 496 height 19
click at [699, 398] on li "• Vite Documentation" at bounding box center [919, 401] width 496 height 19
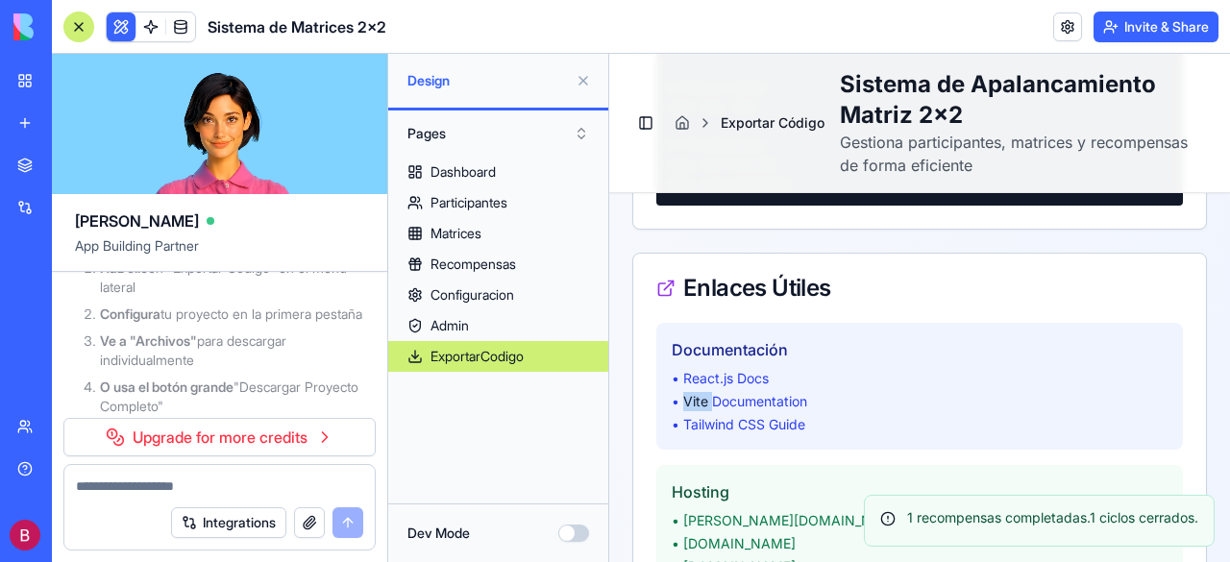
click at [699, 398] on li "• Vite Documentation" at bounding box center [919, 401] width 496 height 19
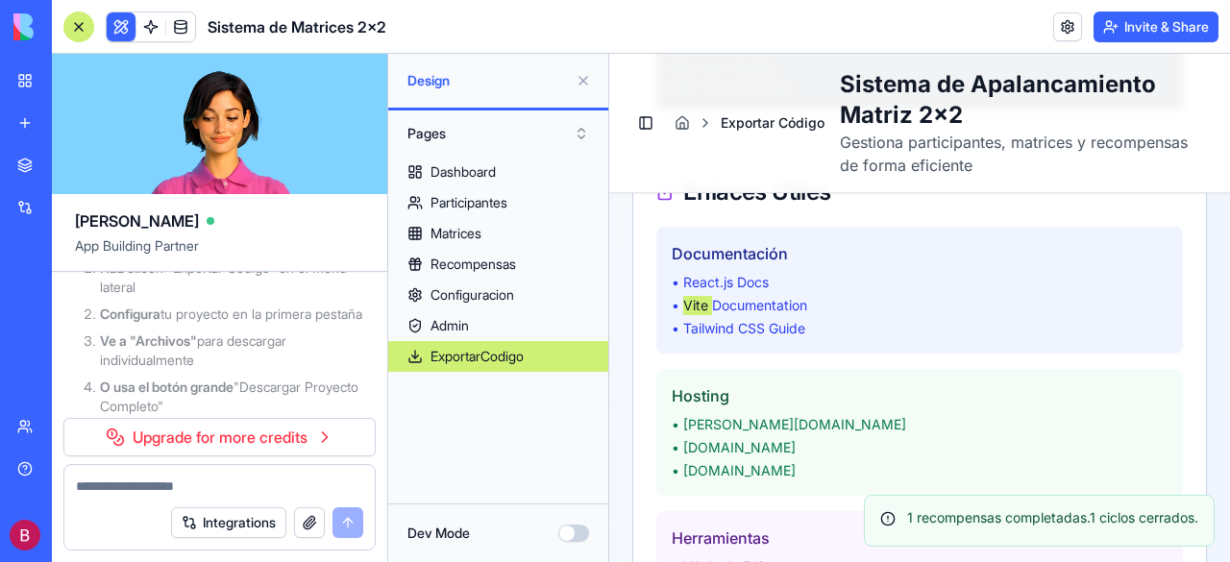
click at [471, 354] on div "ExportarCodigo" at bounding box center [476, 356] width 93 height 19
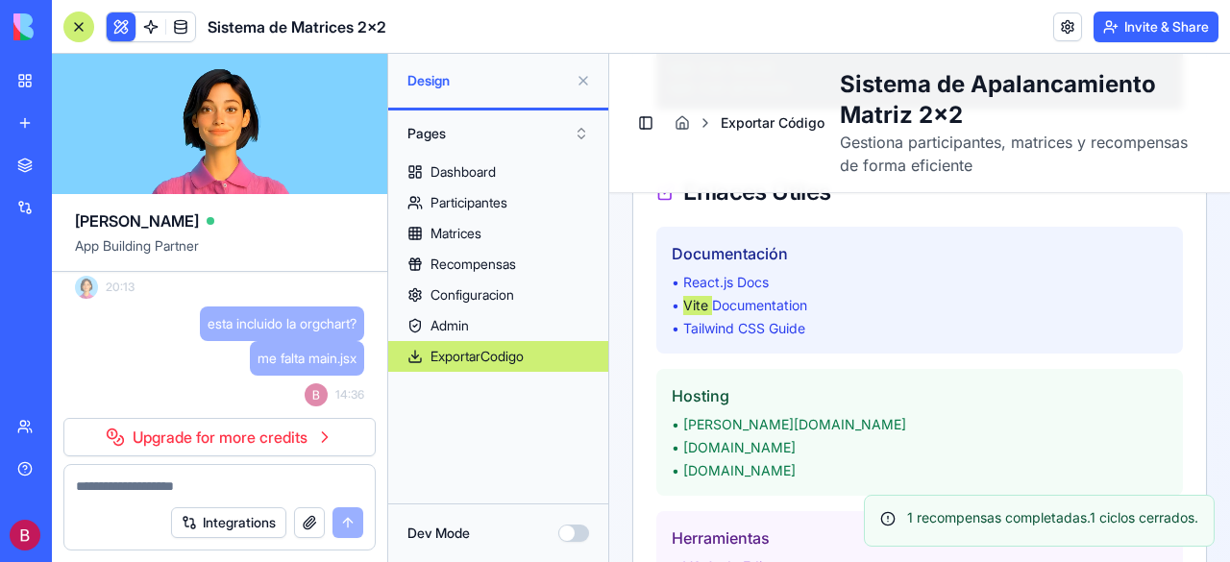
scroll to position [32575, 0]
click at [332, 439] on link "Upgrade for more credits" at bounding box center [219, 437] width 312 height 38
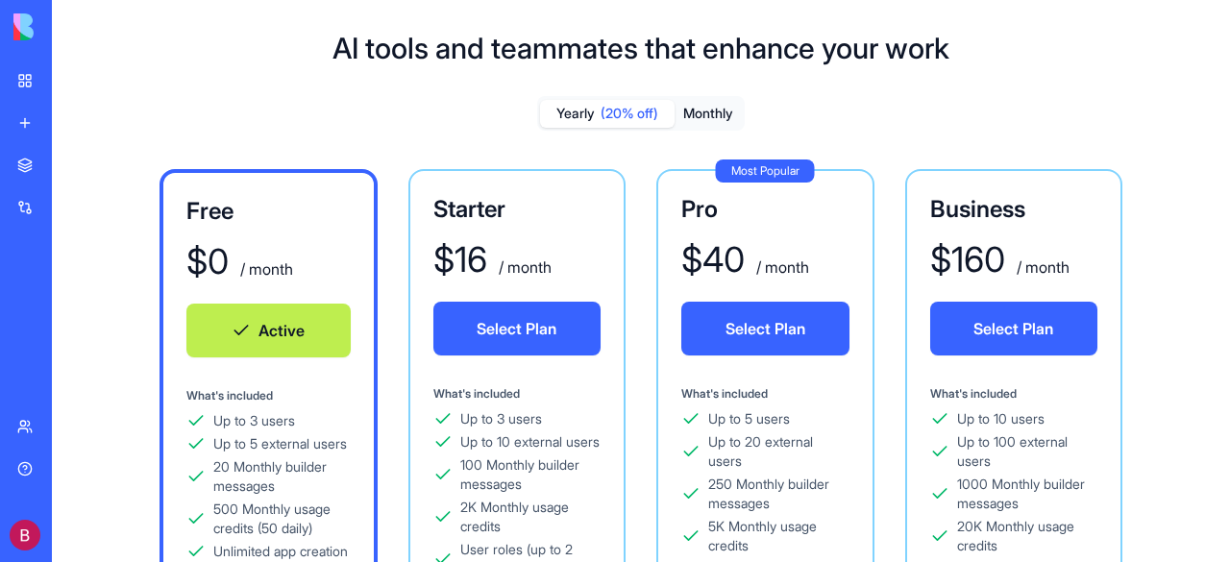
click at [288, 333] on button "Active" at bounding box center [268, 331] width 164 height 54
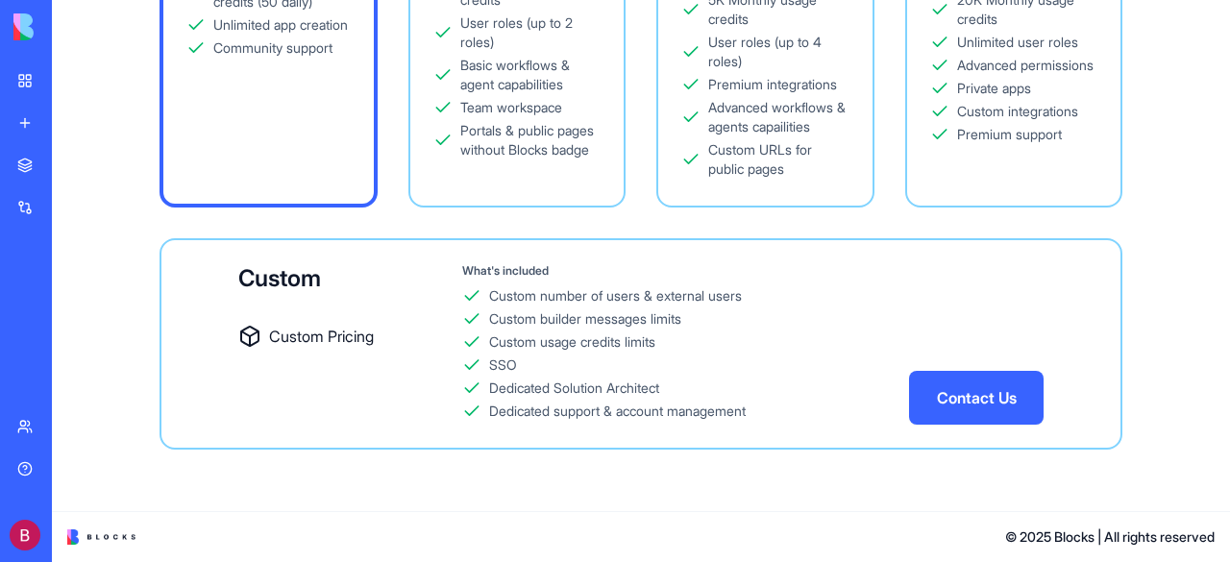
scroll to position [545, 0]
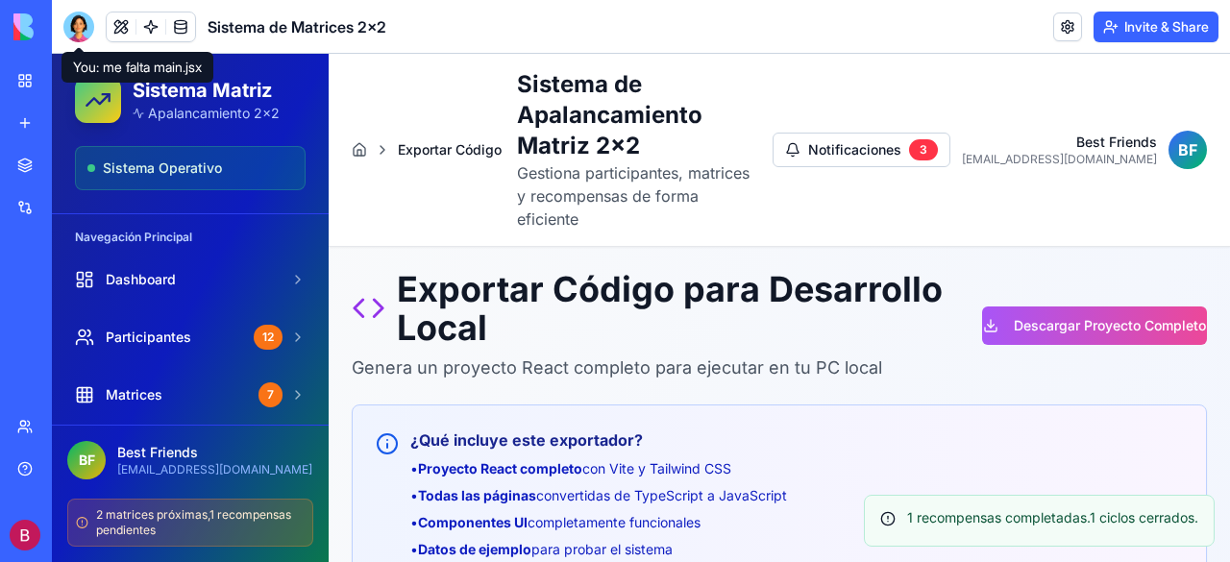
click at [70, 26] on div at bounding box center [78, 27] width 31 height 31
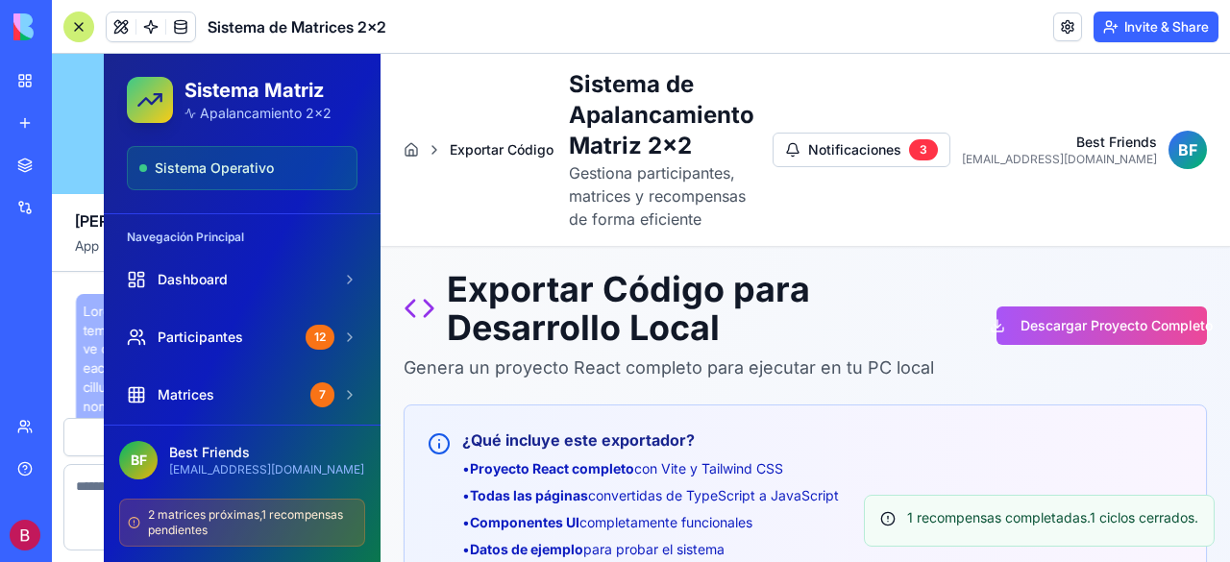
scroll to position [32959, 0]
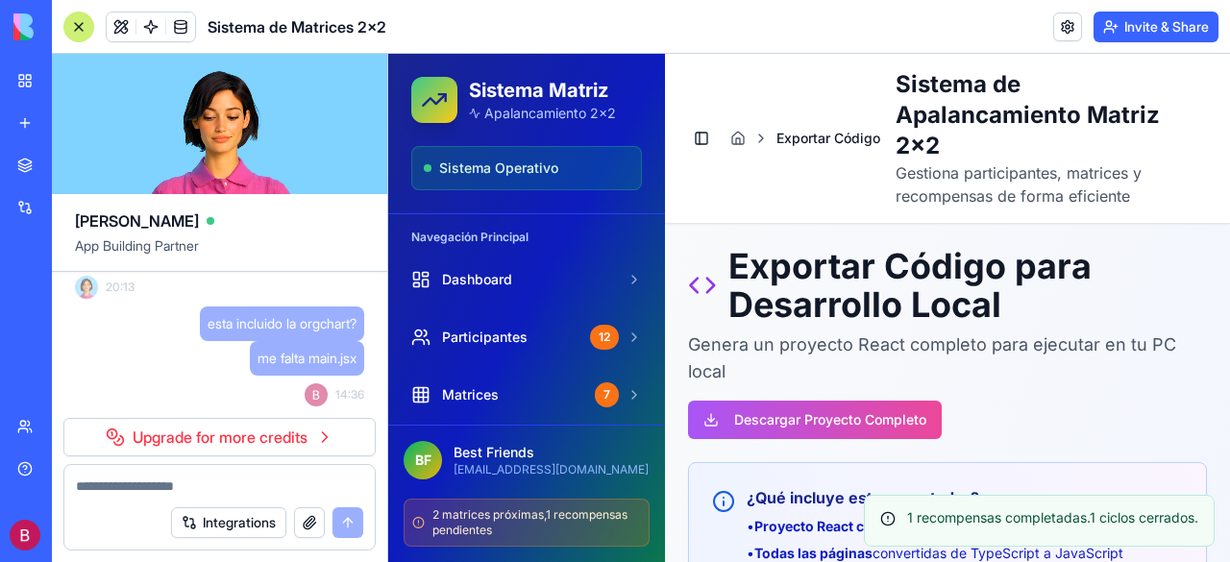
click at [236, 150] on video at bounding box center [219, 124] width 335 height 140
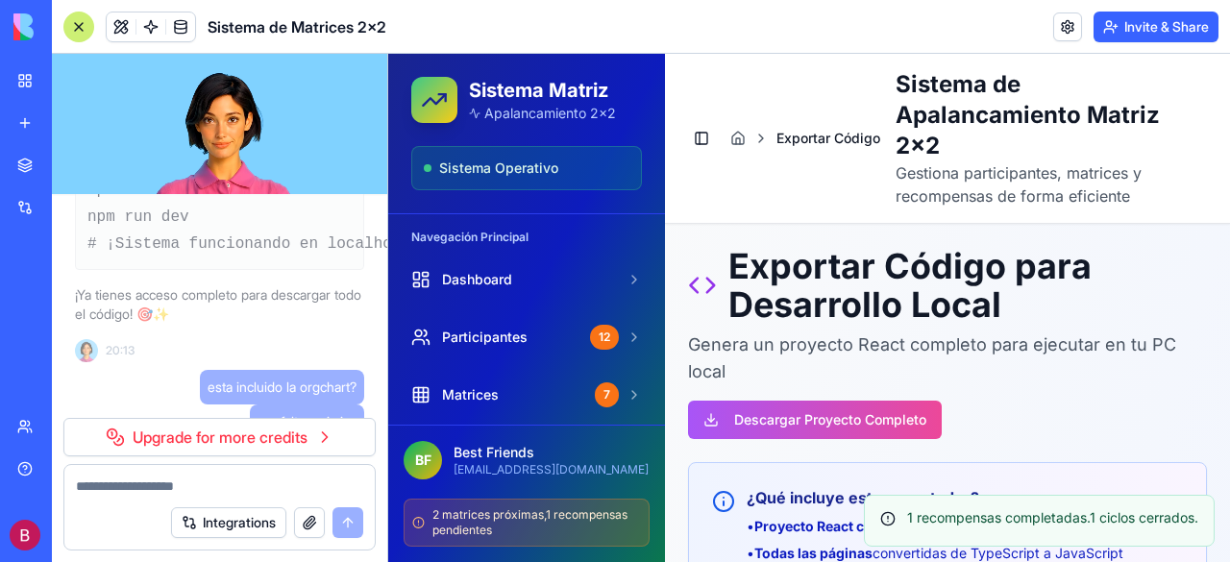
scroll to position [32209, 0]
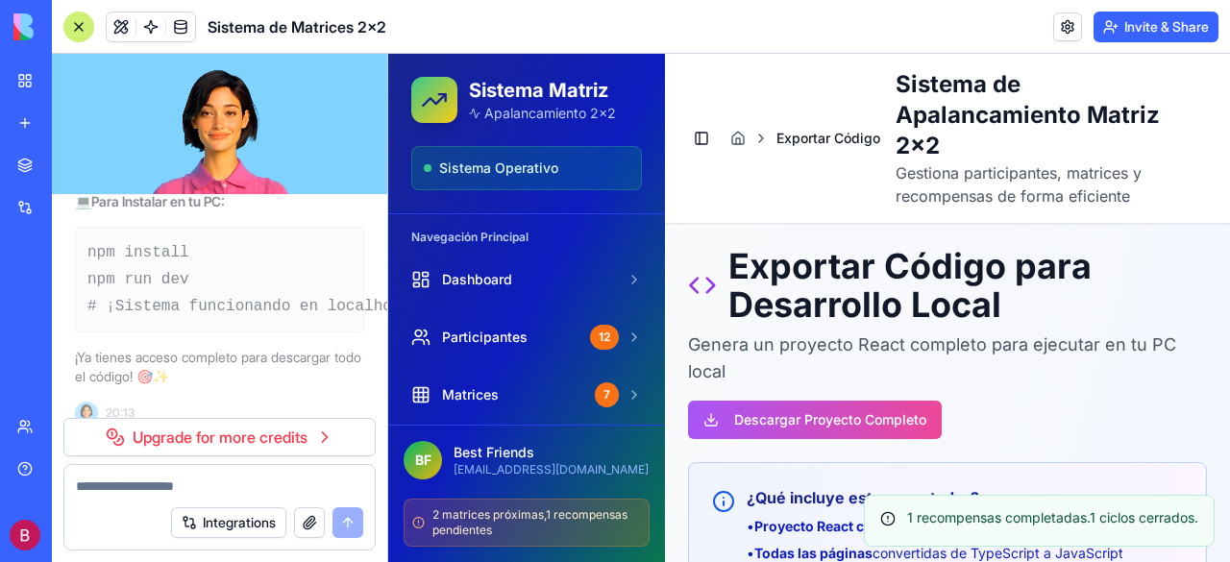
click at [553, 87] on h2 "Sistema Matriz" at bounding box center [542, 90] width 147 height 27
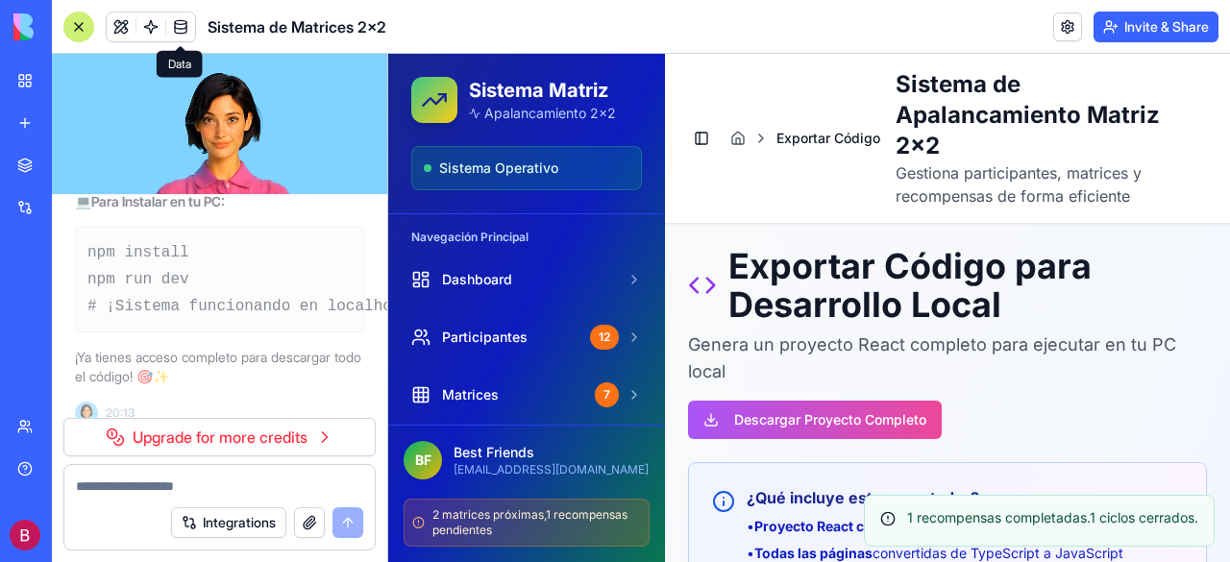
click at [183, 18] on link at bounding box center [180, 26] width 29 height 29
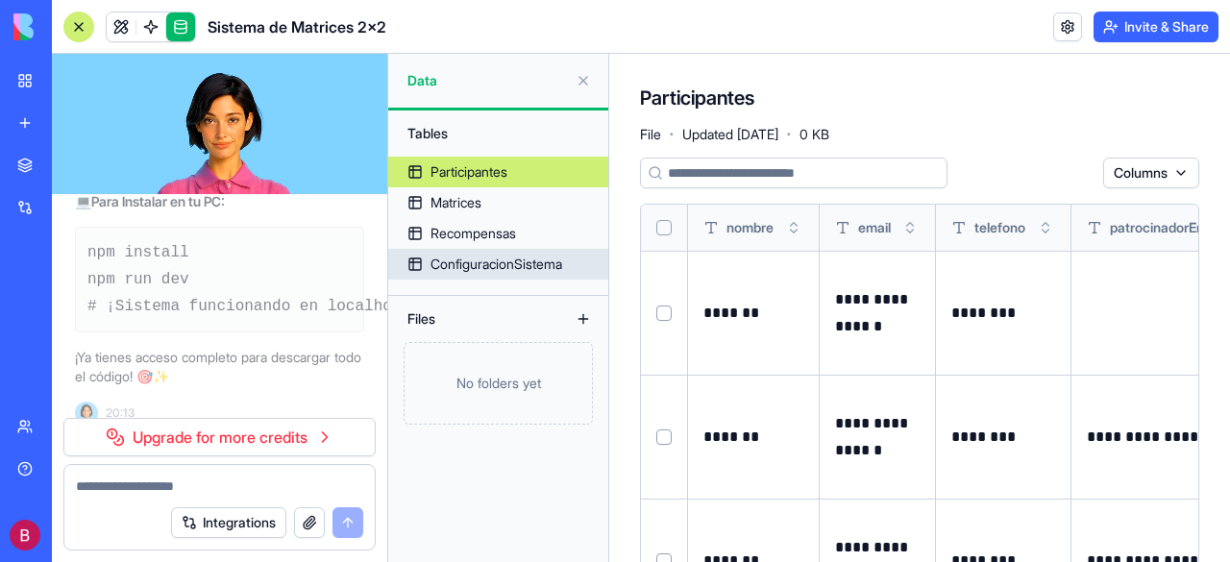
click at [471, 259] on div "ConfiguracionSistema" at bounding box center [496, 264] width 132 height 19
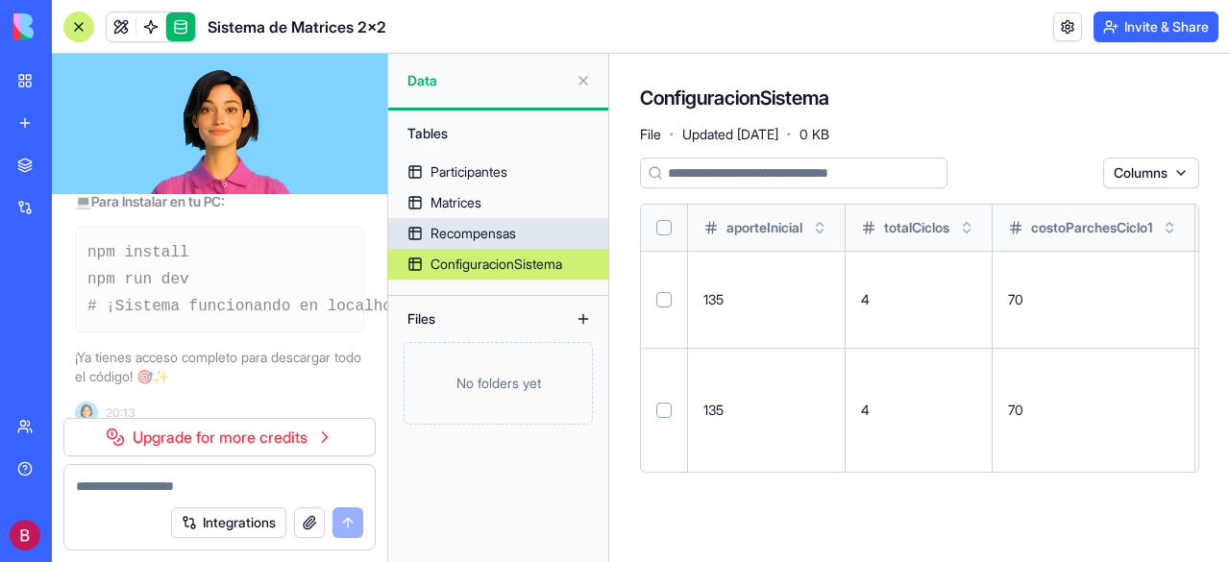
click at [438, 229] on div "Recompensas" at bounding box center [472, 233] width 85 height 19
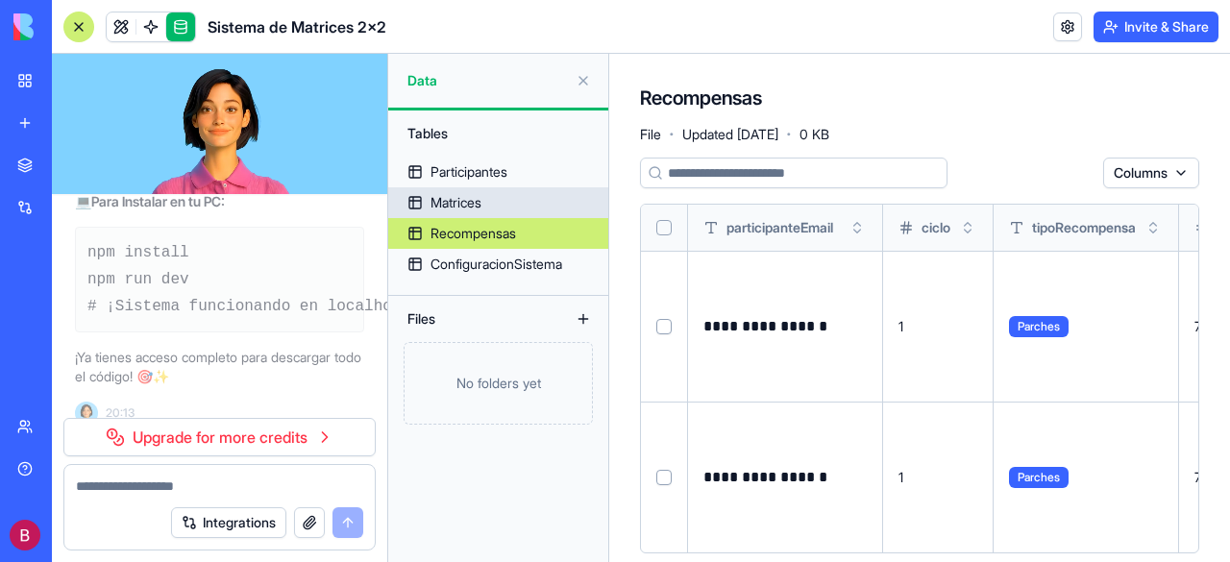
click at [434, 207] on div "Matrices" at bounding box center [455, 202] width 51 height 19
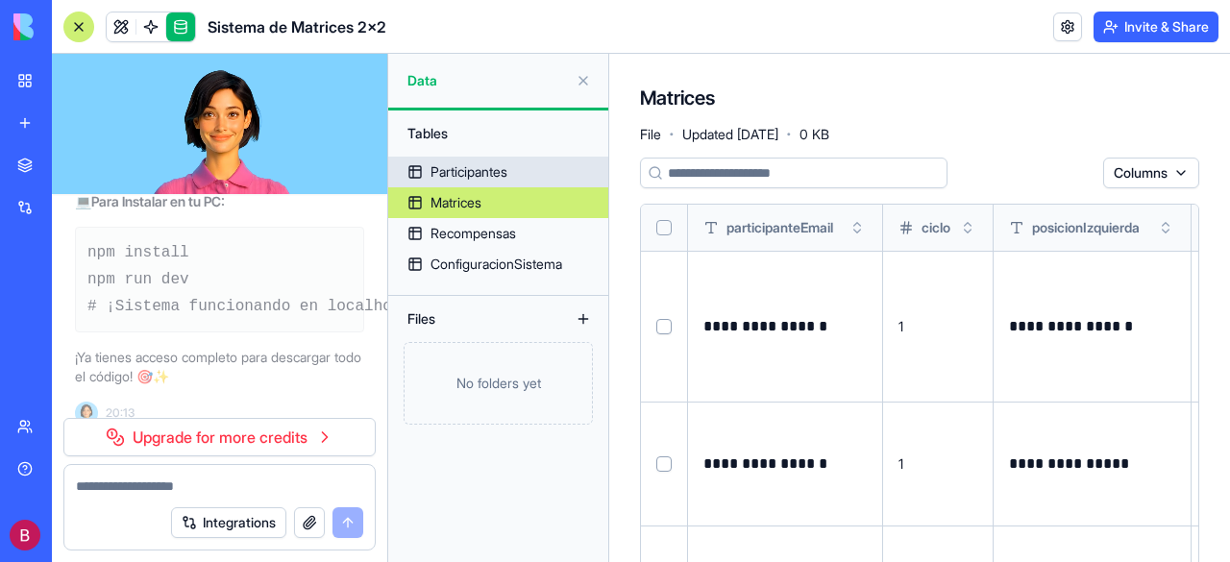
click at [440, 178] on div "Participantes" at bounding box center [468, 171] width 77 height 19
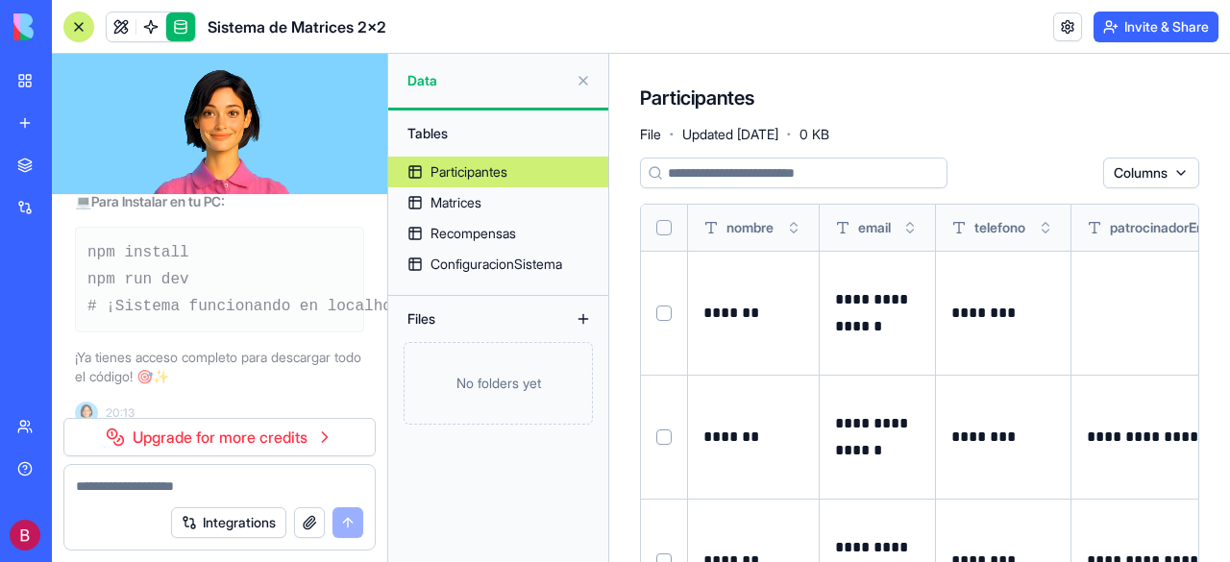
click at [588, 76] on button at bounding box center [583, 80] width 31 height 31
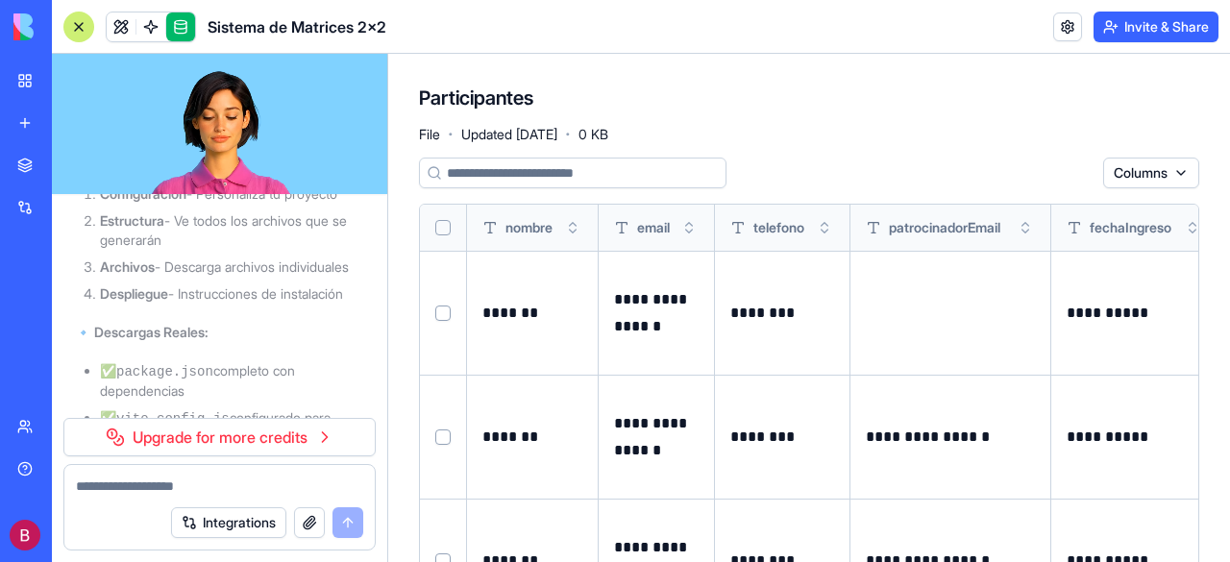
scroll to position [31633, 0]
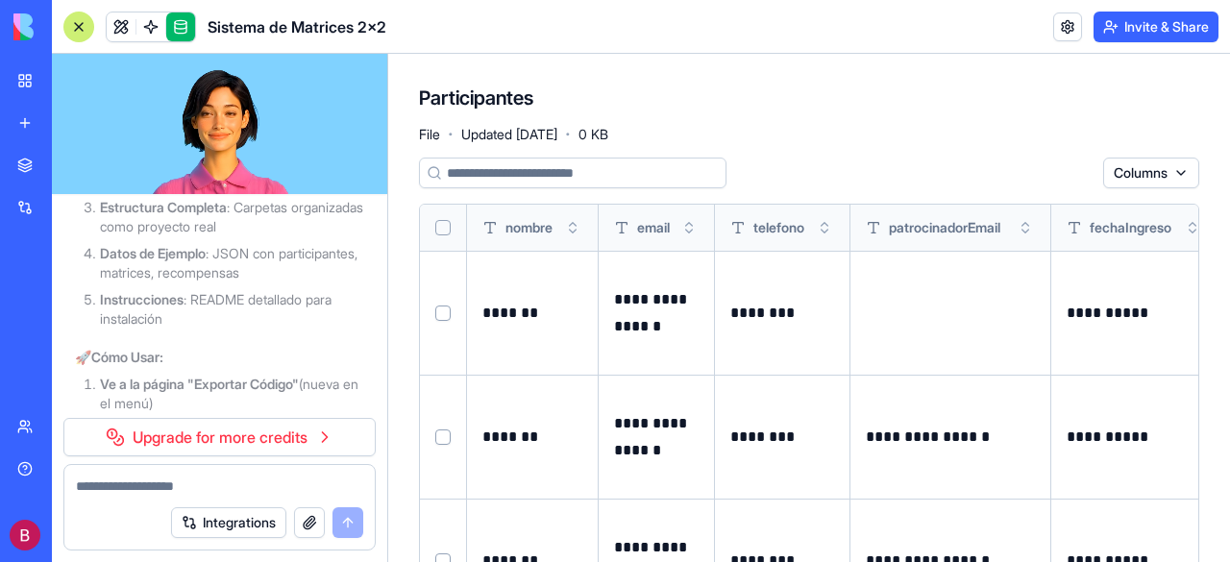
scroll to position [28943, 0]
